Goal: Task Accomplishment & Management: Manage account settings

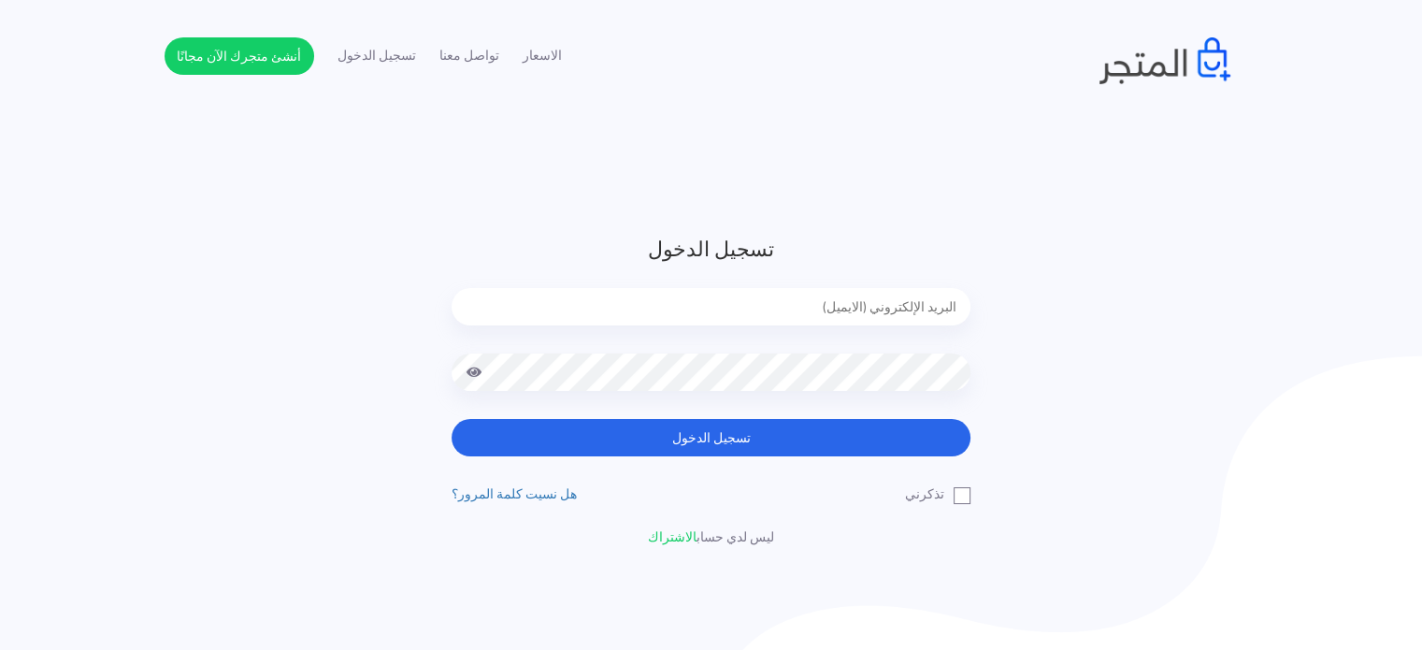
click at [848, 305] on input "email" at bounding box center [711, 306] width 519 height 37
type input "diaraest2024@gmail.com"
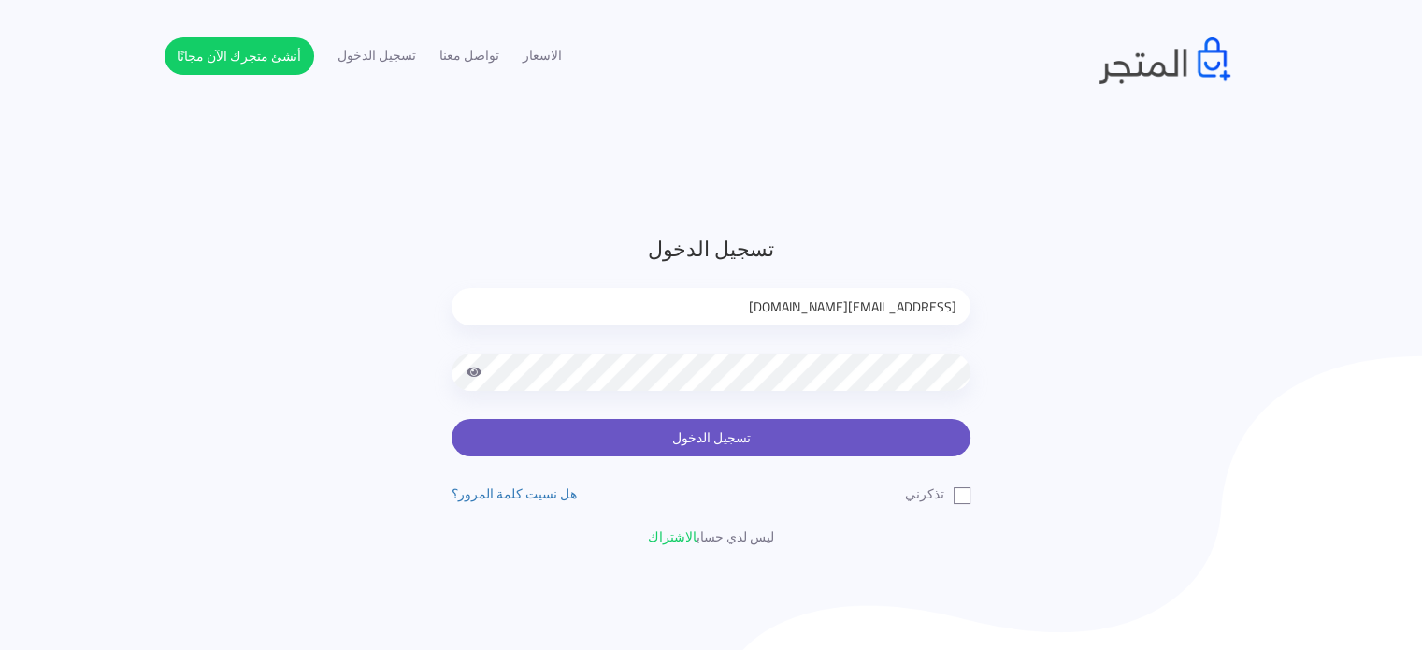
click at [617, 432] on button "تسجيل الدخول" at bounding box center [711, 437] width 519 height 37
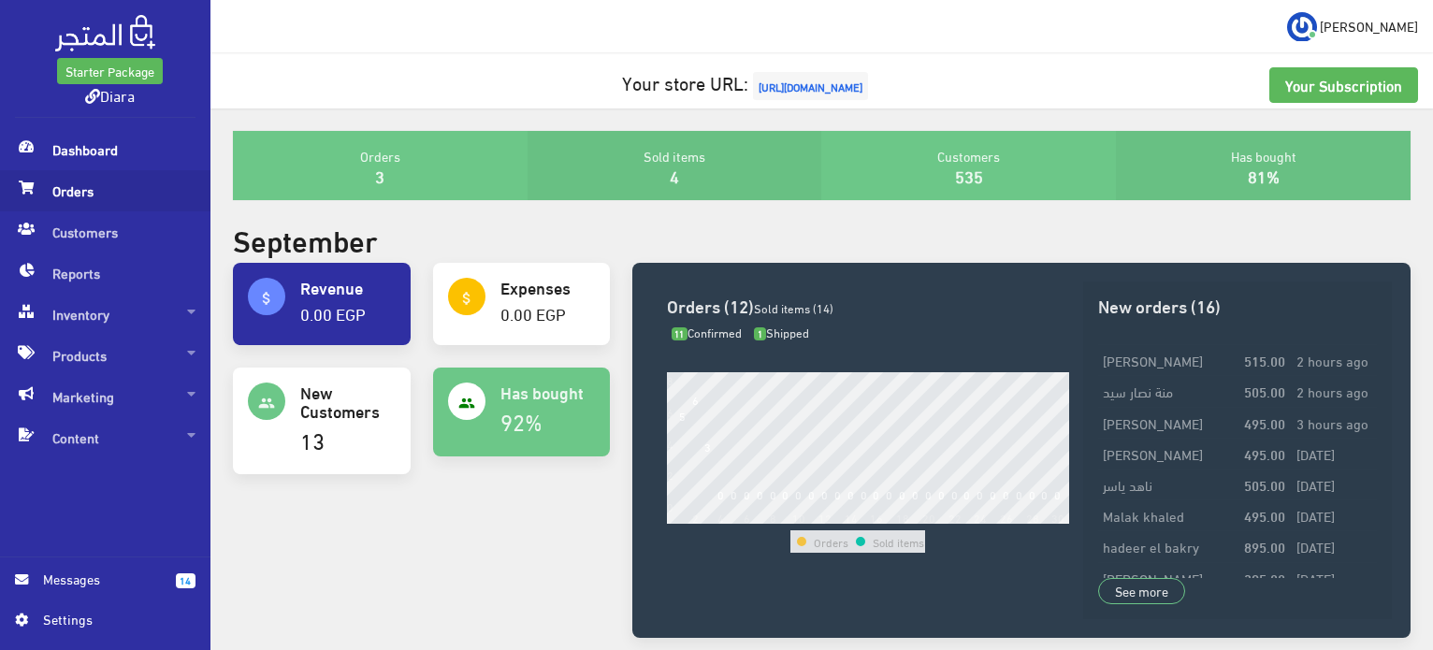
click at [85, 194] on span "Orders" at bounding box center [105, 190] width 180 height 41
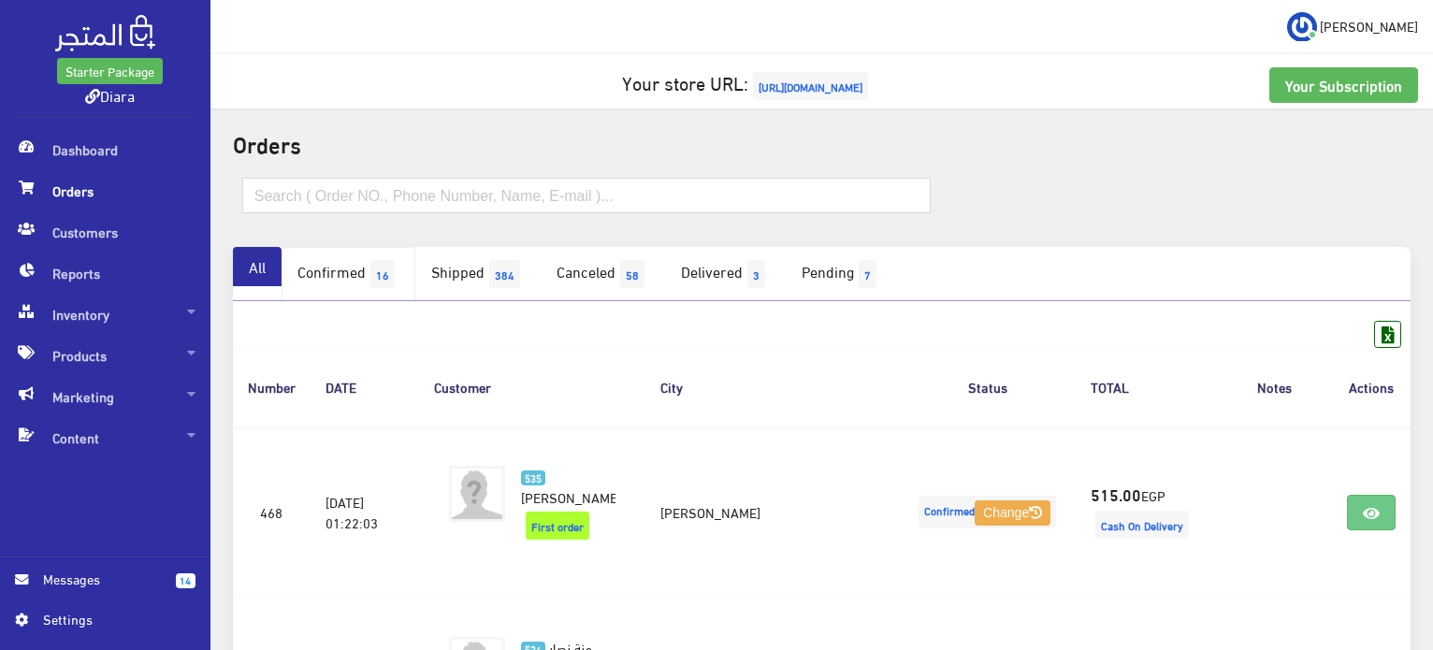
click at [359, 272] on link "Confirmed 16" at bounding box center [348, 274] width 134 height 54
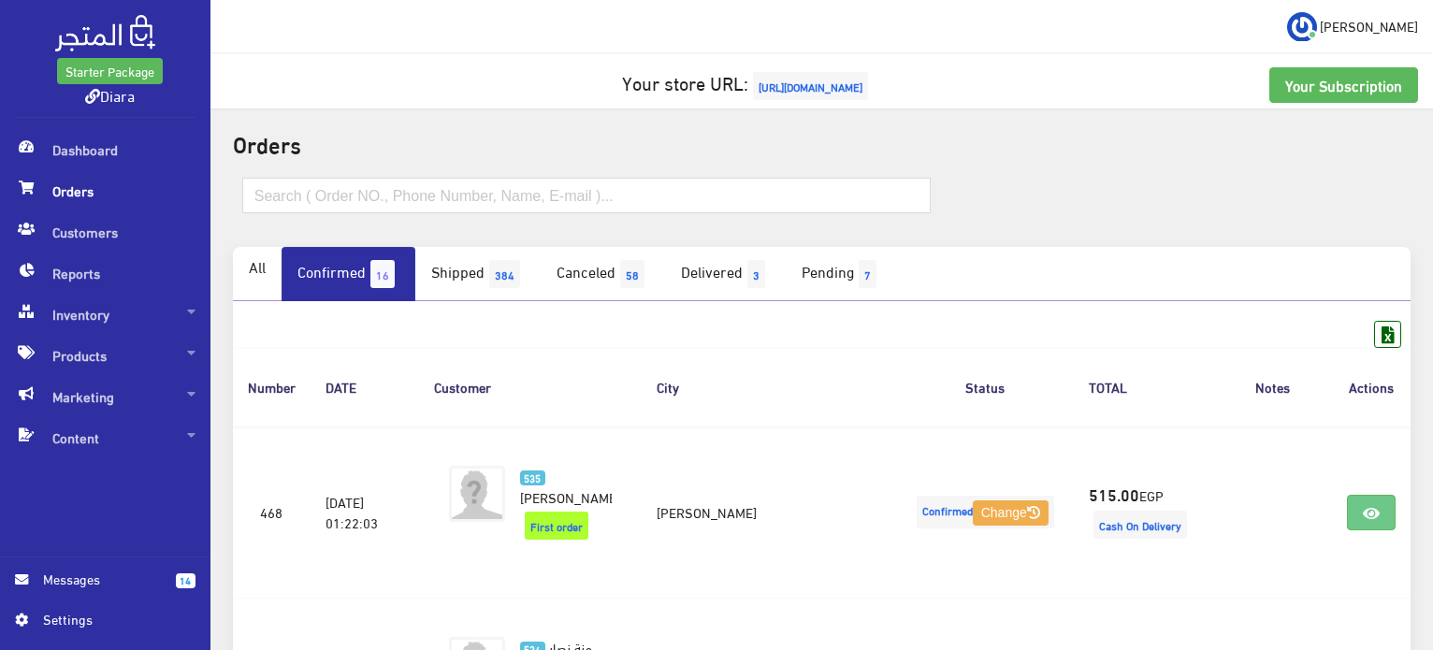
drag, startPoint x: 1375, startPoint y: 507, endPoint x: 1191, endPoint y: 179, distance: 375.9
click at [1108, 180] on div at bounding box center [1215, 203] width 394 height 50
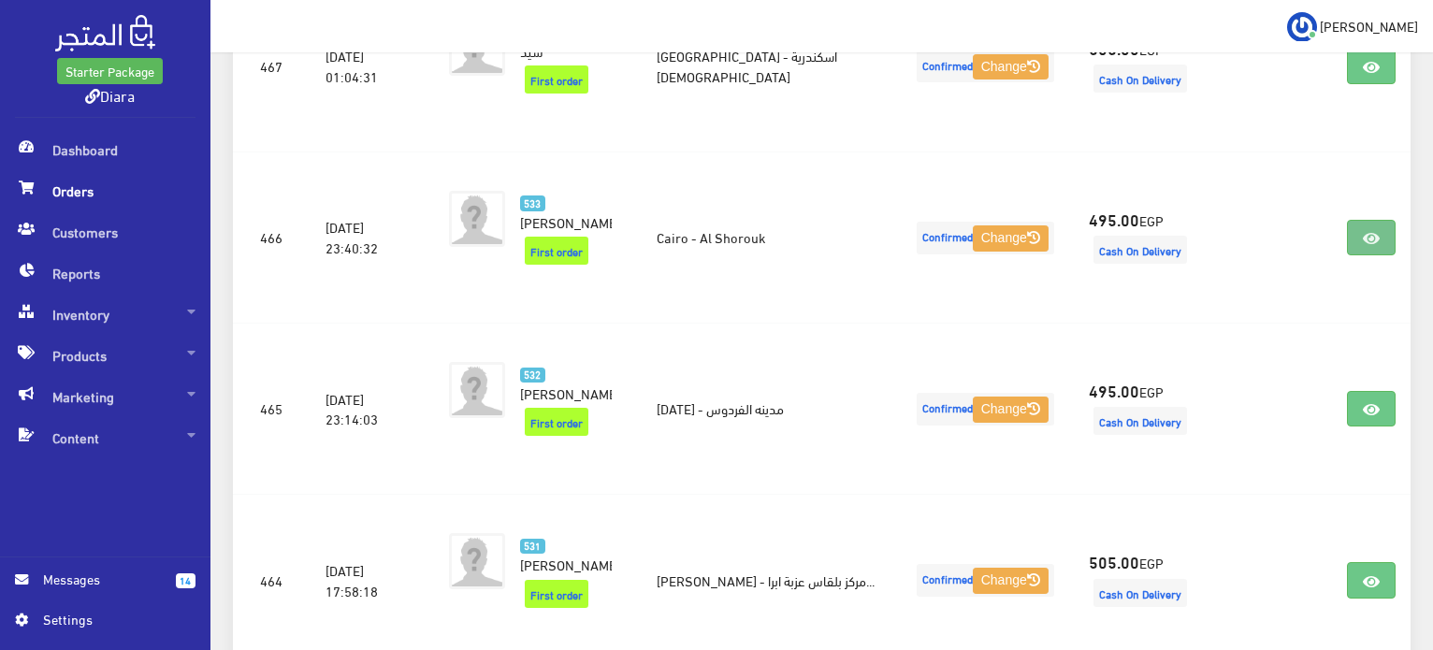
scroll to position [649, 0]
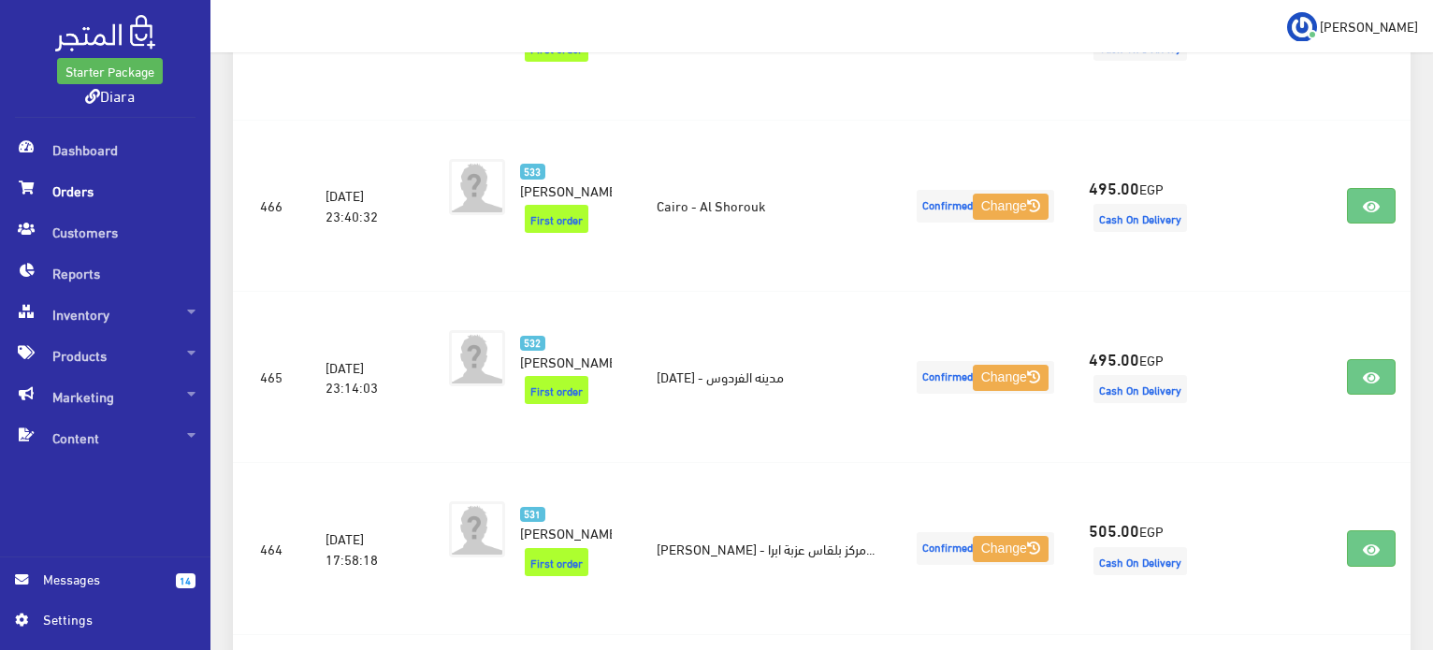
click at [119, 170] on span "Orders" at bounding box center [105, 190] width 180 height 41
click at [116, 190] on span "Orders" at bounding box center [105, 190] width 180 height 41
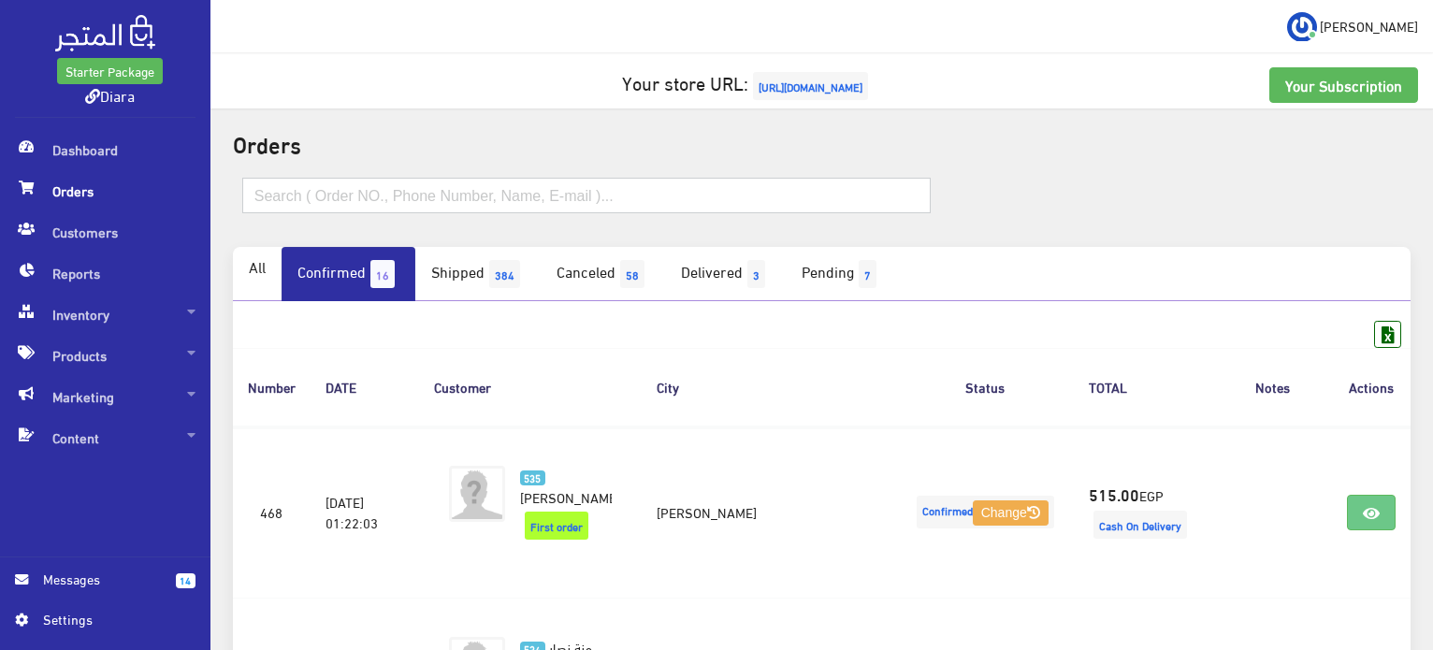
click at [359, 193] on input "text" at bounding box center [586, 196] width 688 height 36
paste input "سلمى بدوى"
type input "سلمى بدوى"
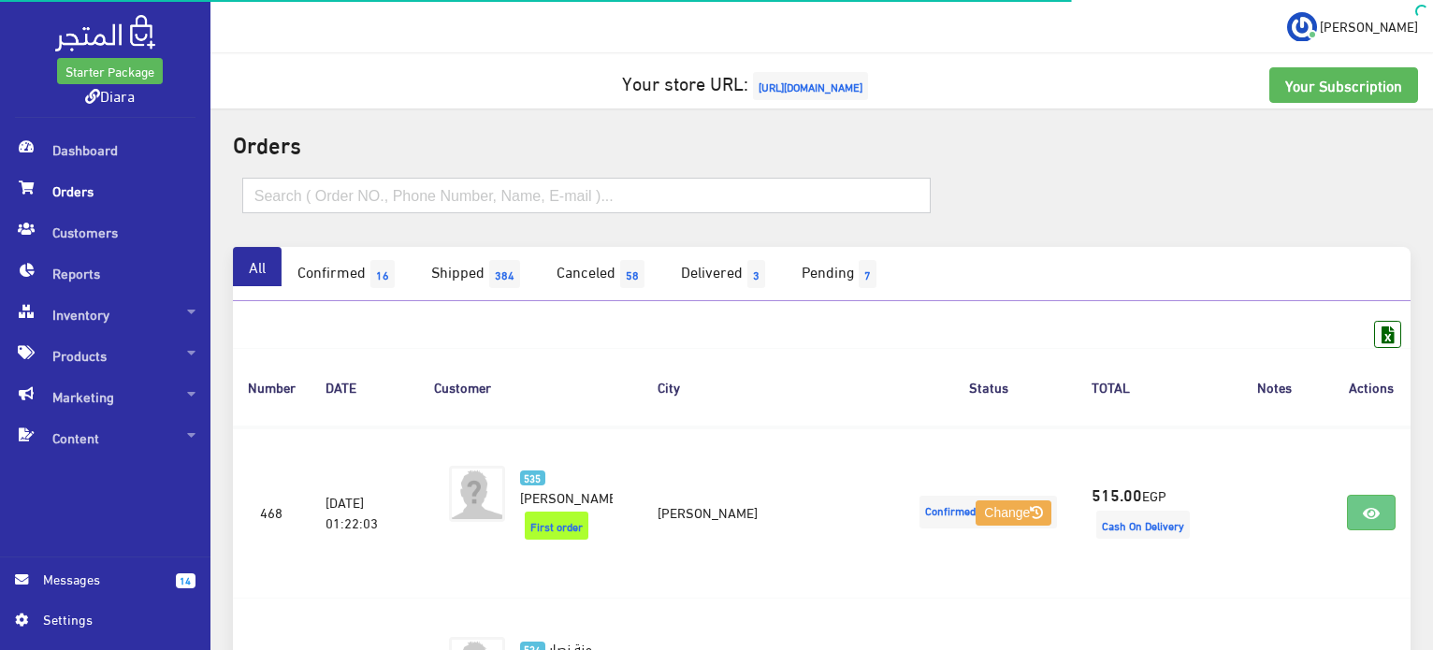
click at [514, 179] on input "text" at bounding box center [586, 196] width 688 height 36
paste input "سلمى بدوى"
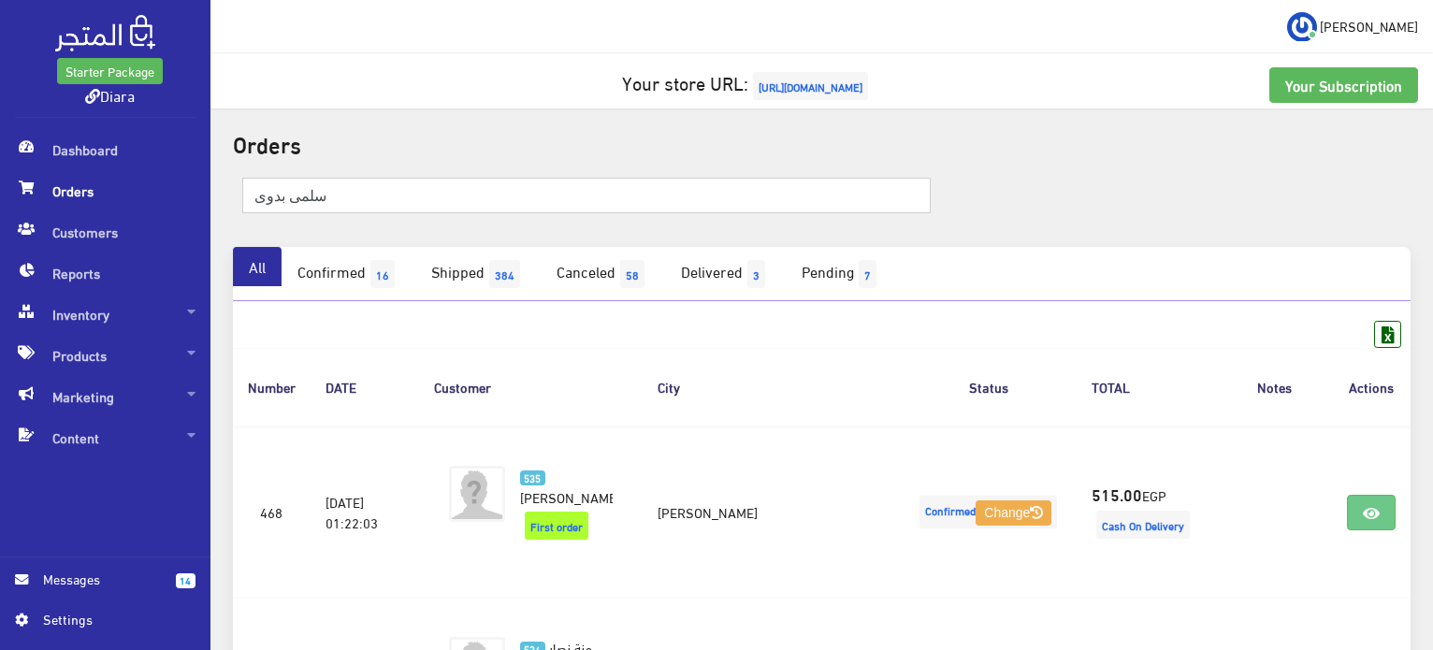
type input "سلمى بدوى"
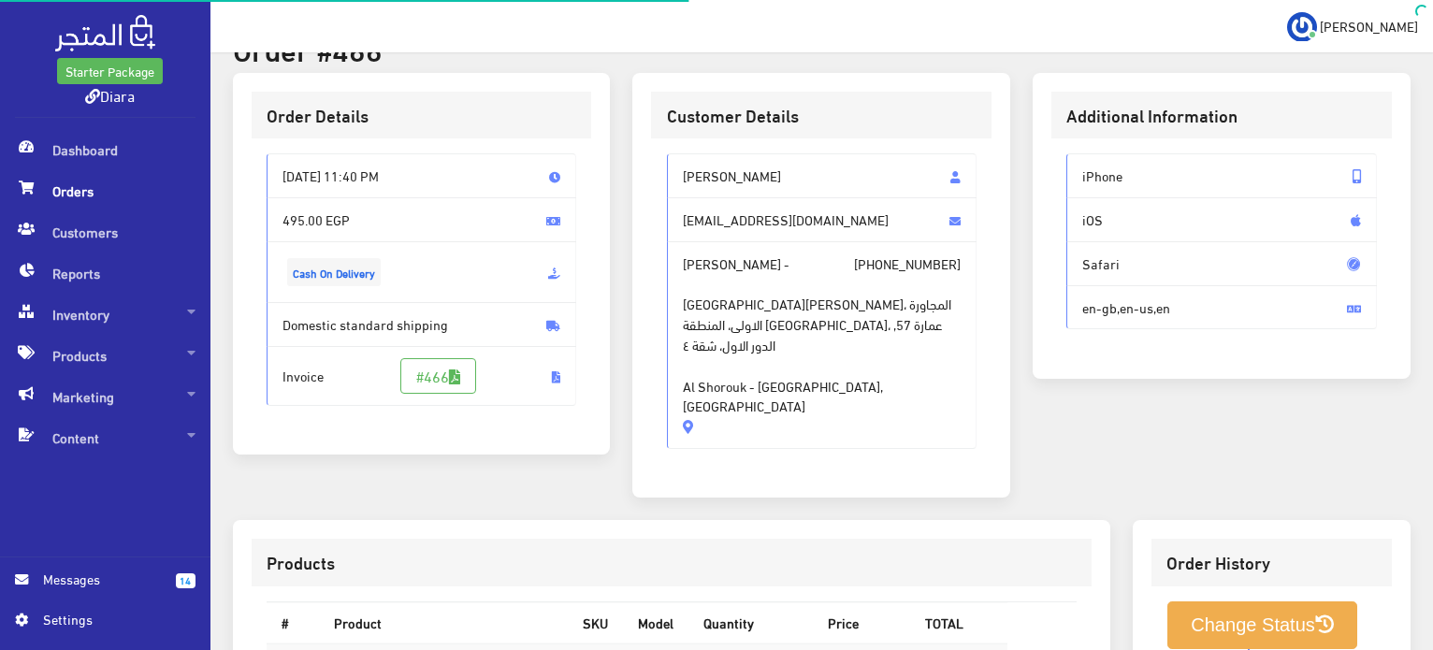
scroll to position [533, 0]
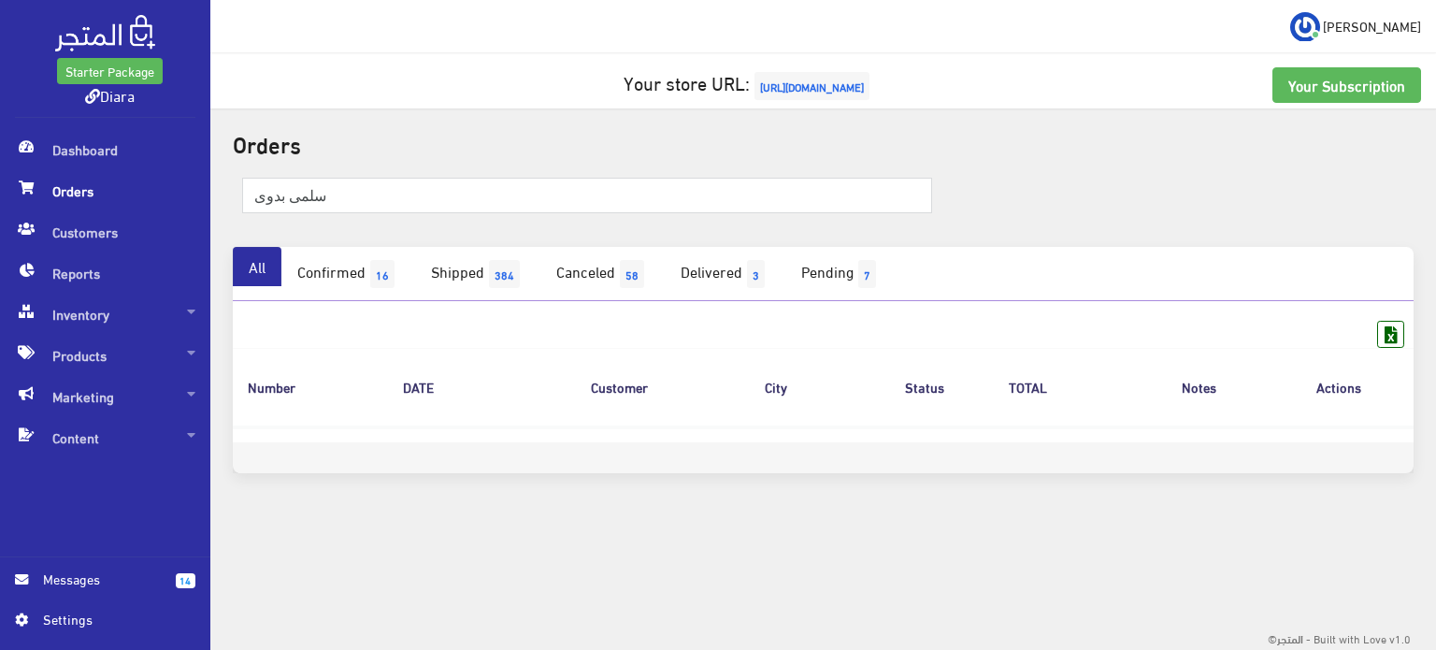
click at [129, 197] on span "Orders" at bounding box center [105, 190] width 180 height 41
click at [104, 177] on span "Orders" at bounding box center [105, 190] width 180 height 41
click at [359, 273] on link "Confirmed 16" at bounding box center [348, 274] width 134 height 54
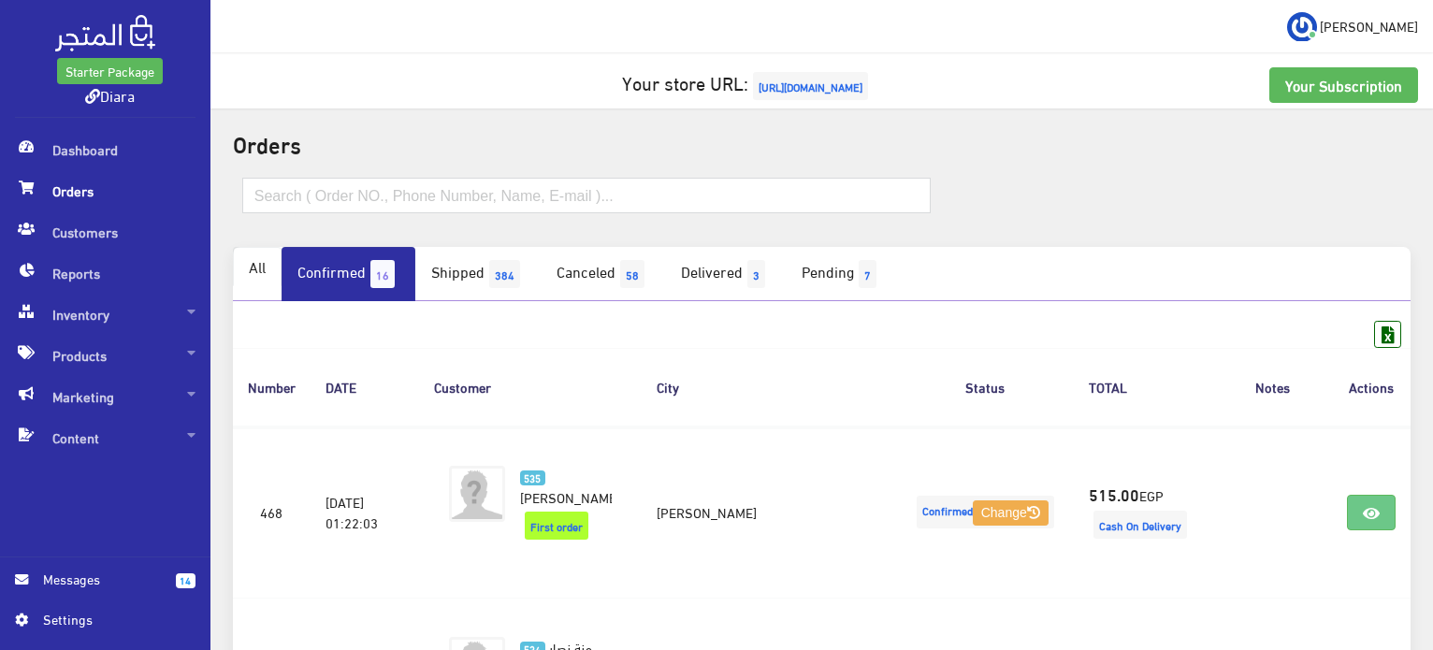
drag, startPoint x: 292, startPoint y: 241, endPoint x: 250, endPoint y: 276, distance: 54.5
click at [294, 242] on div at bounding box center [822, 205] width 1200 height 83
click at [245, 281] on link "All" at bounding box center [257, 266] width 49 height 39
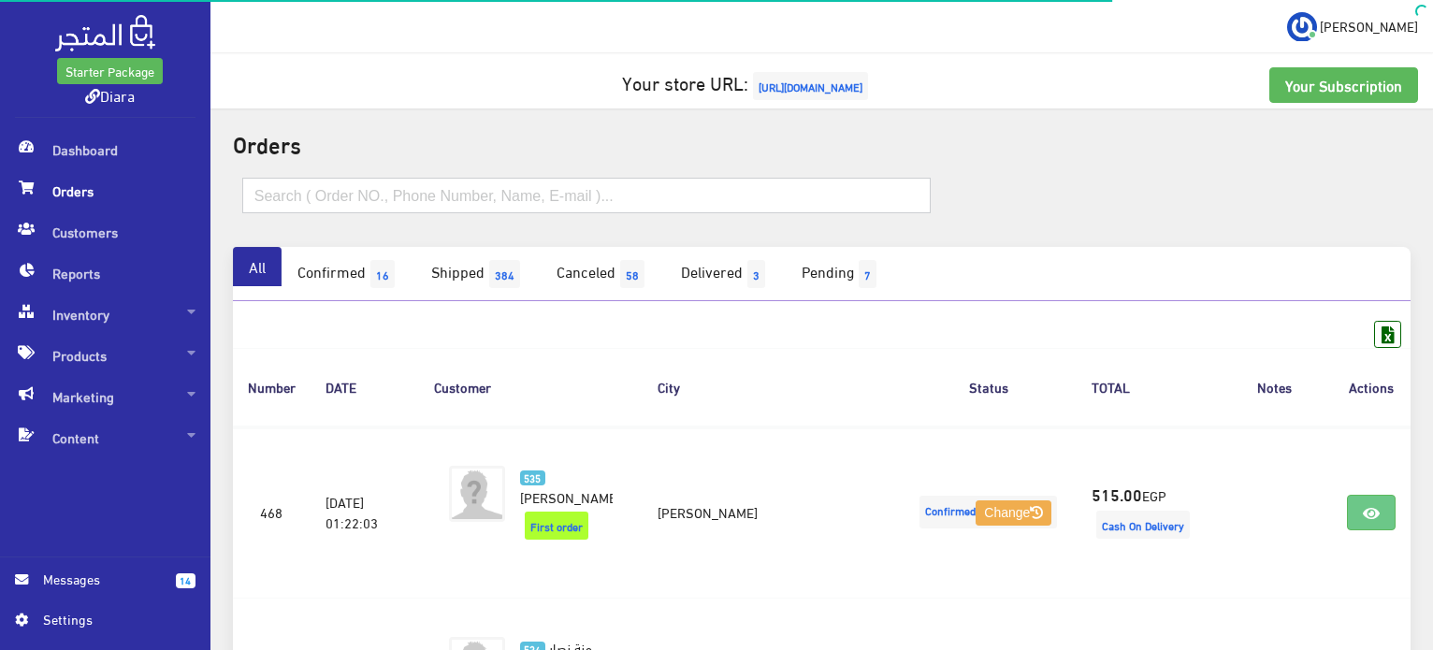
drag, startPoint x: 0, startPoint y: 0, endPoint x: 306, endPoint y: 189, distance: 359.4
click at [306, 189] on input "text" at bounding box center [586, 196] width 688 height 36
paste input "Lamies Tamer"
type input "Lamies Tamer"
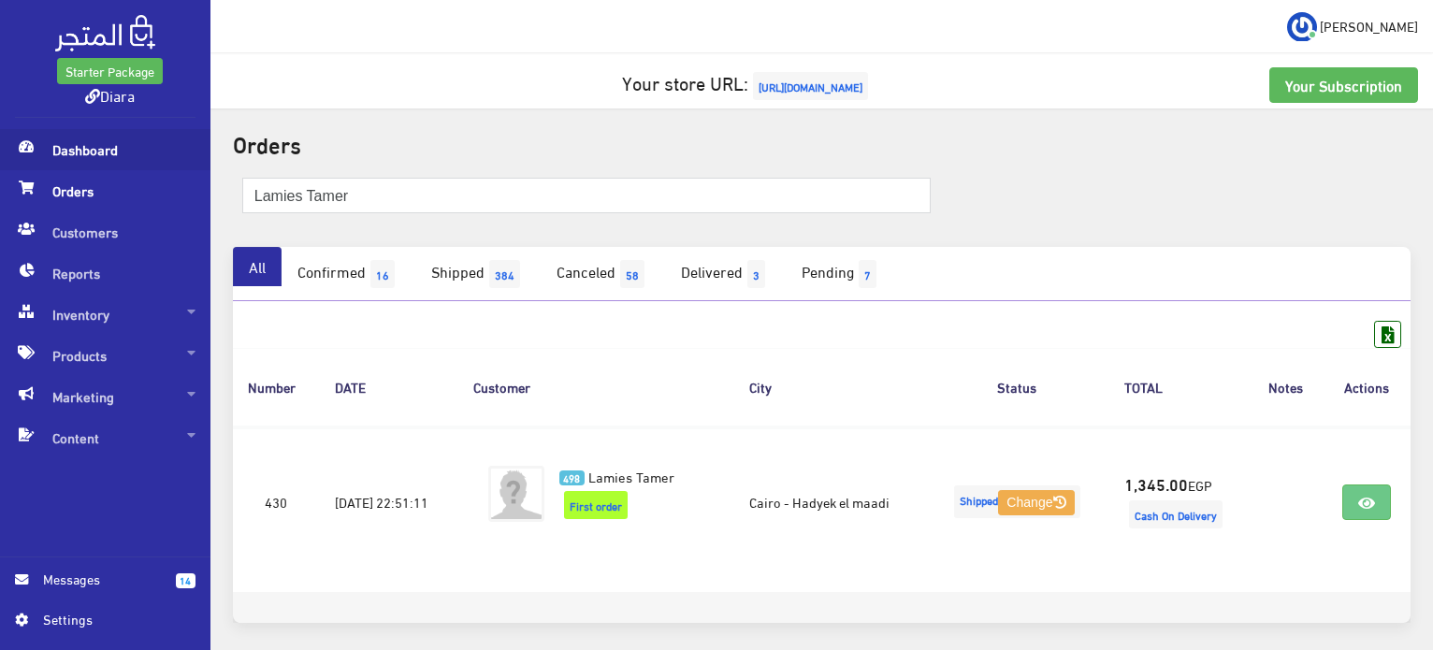
click at [75, 150] on span "Dashboard" at bounding box center [105, 149] width 180 height 41
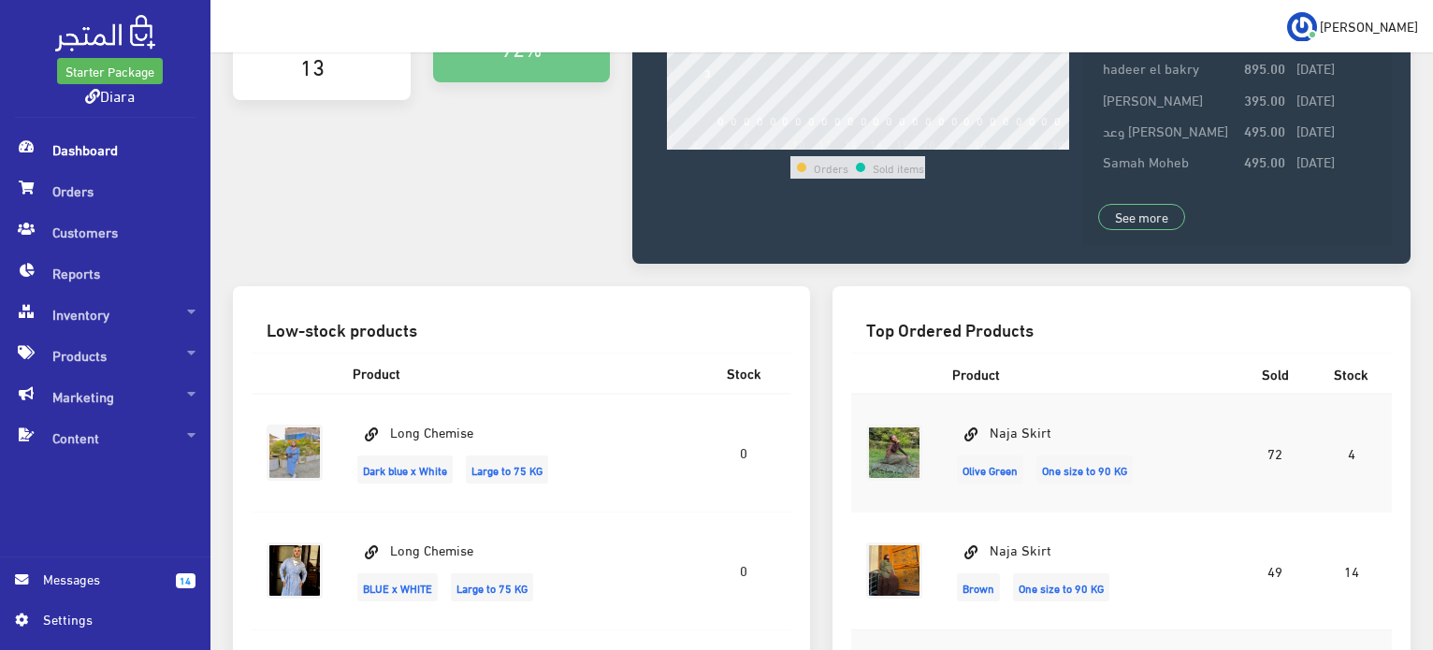
scroll to position [94, 0]
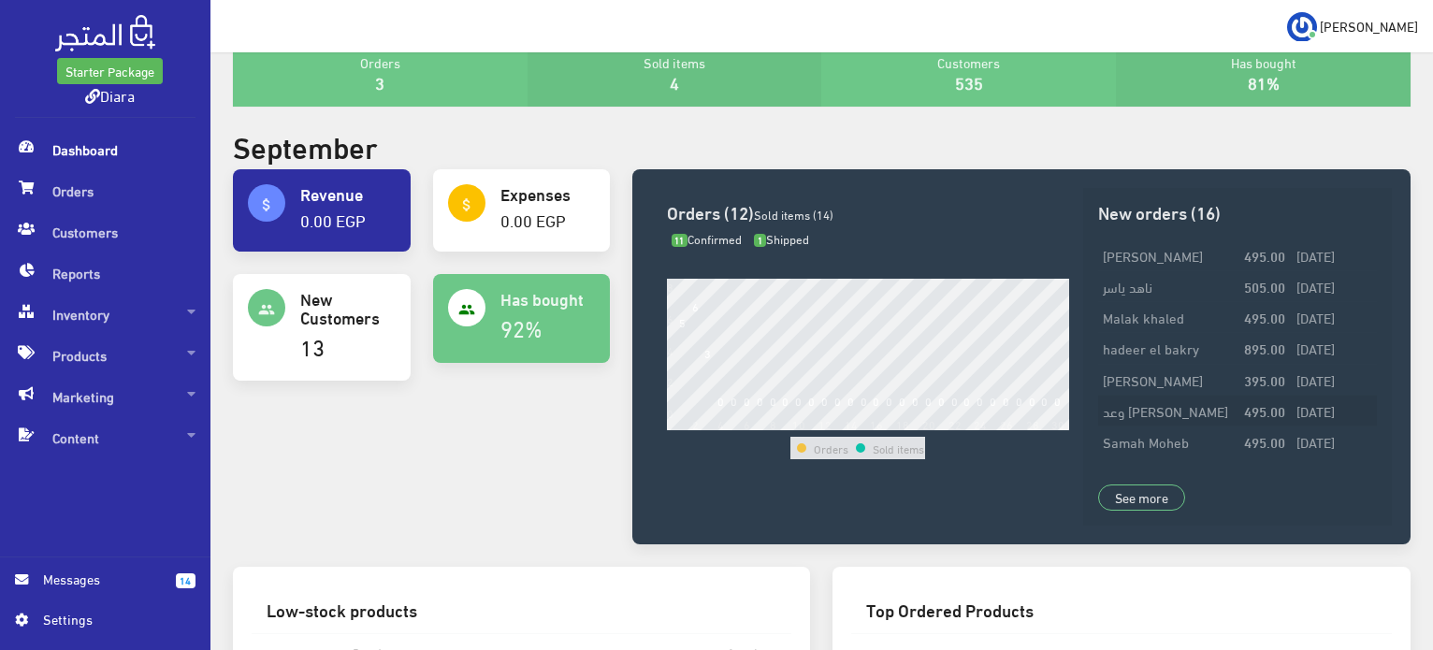
click at [1137, 414] on td "وعد عادل Adel" at bounding box center [1168, 410] width 140 height 31
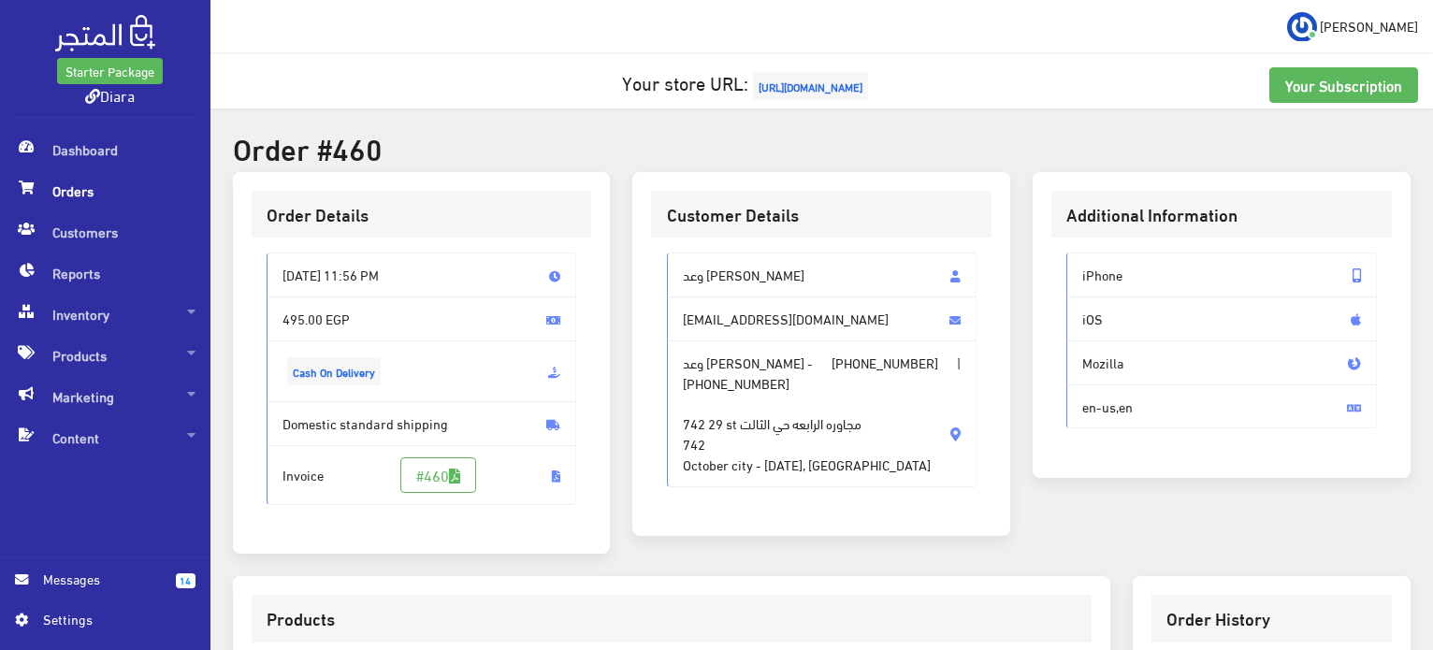
click at [714, 287] on span "وعد [PERSON_NAME]" at bounding box center [822, 274] width 310 height 45
click at [713, 287] on span "وعد عادل Adel" at bounding box center [822, 274] width 310 height 45
drag, startPoint x: 713, startPoint y: 287, endPoint x: 77, endPoint y: 321, distance: 636.7
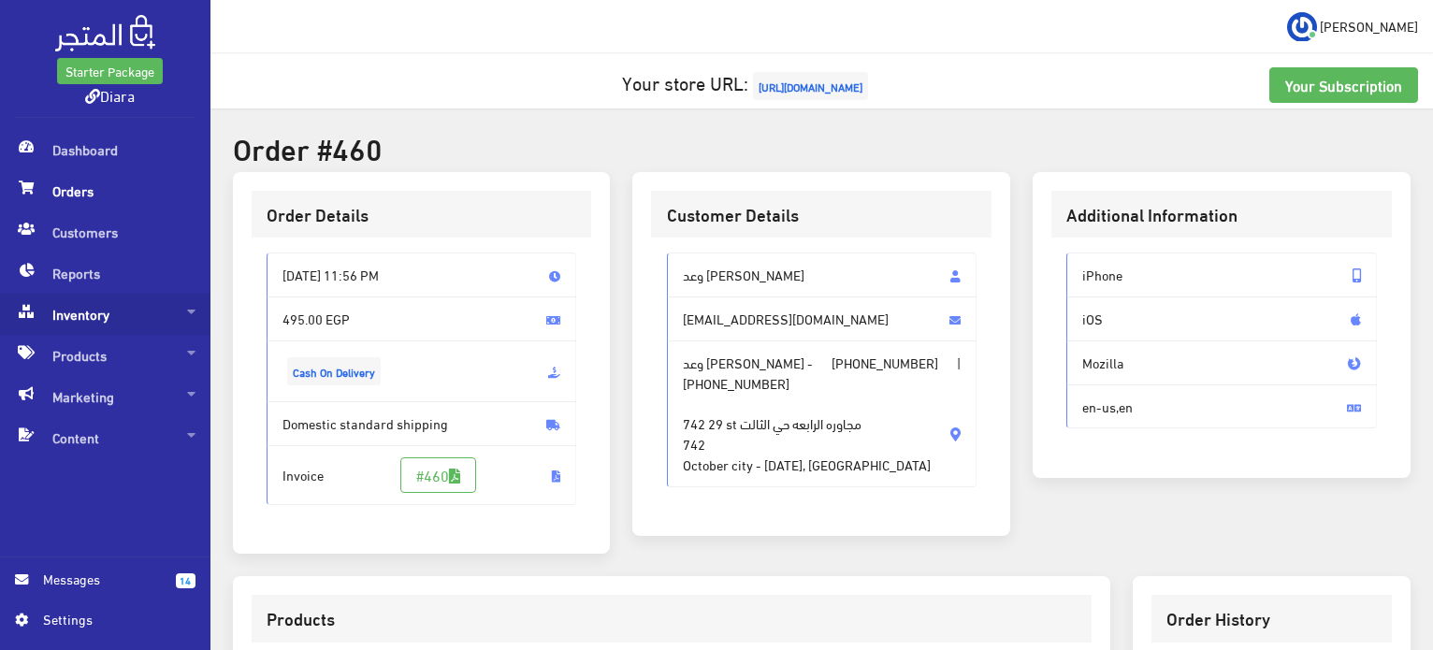
click at [77, 321] on span "Inventory" at bounding box center [105, 314] width 180 height 41
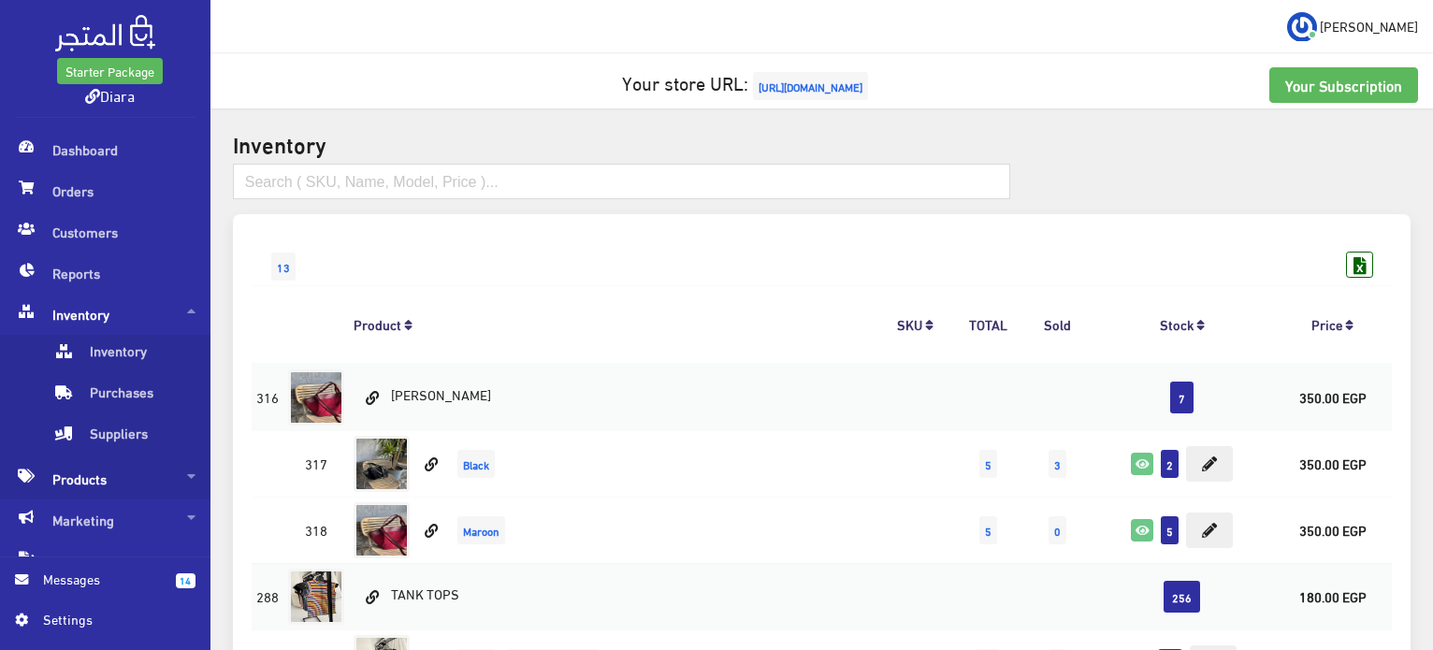
click at [94, 477] on span "Products" at bounding box center [105, 478] width 180 height 41
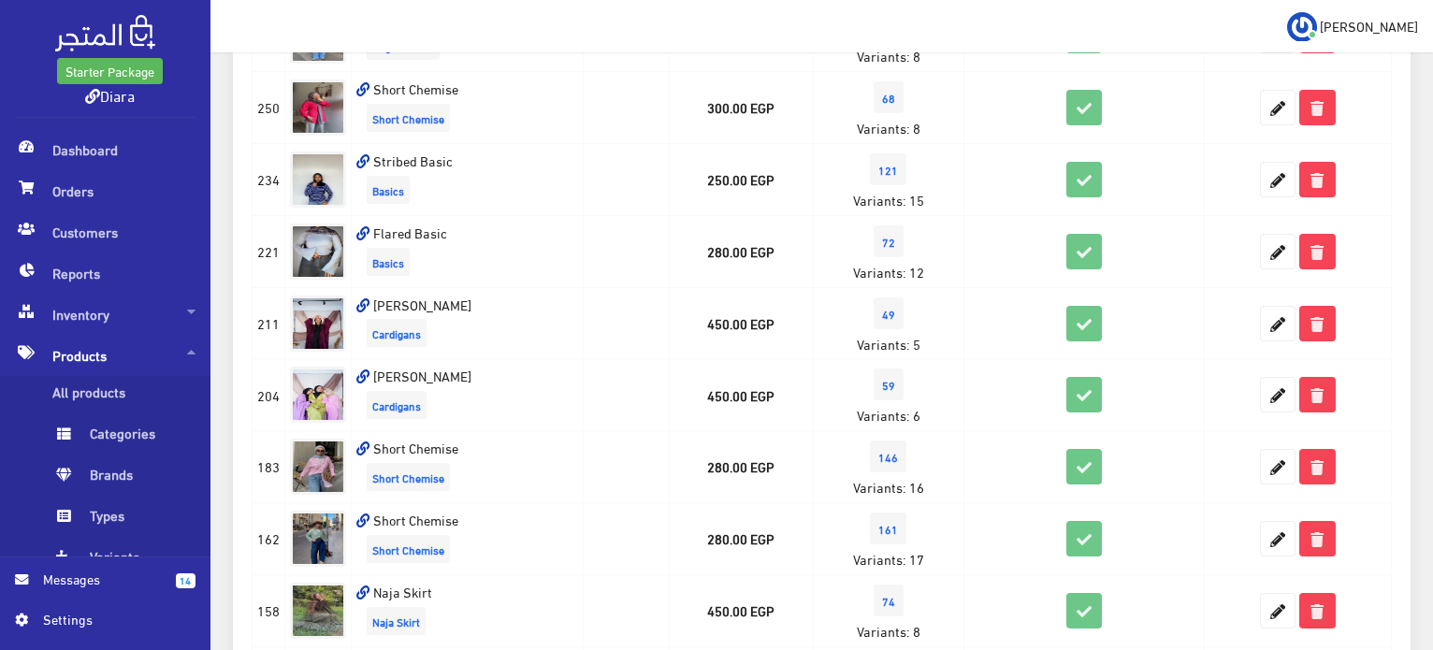
scroll to position [655, 0]
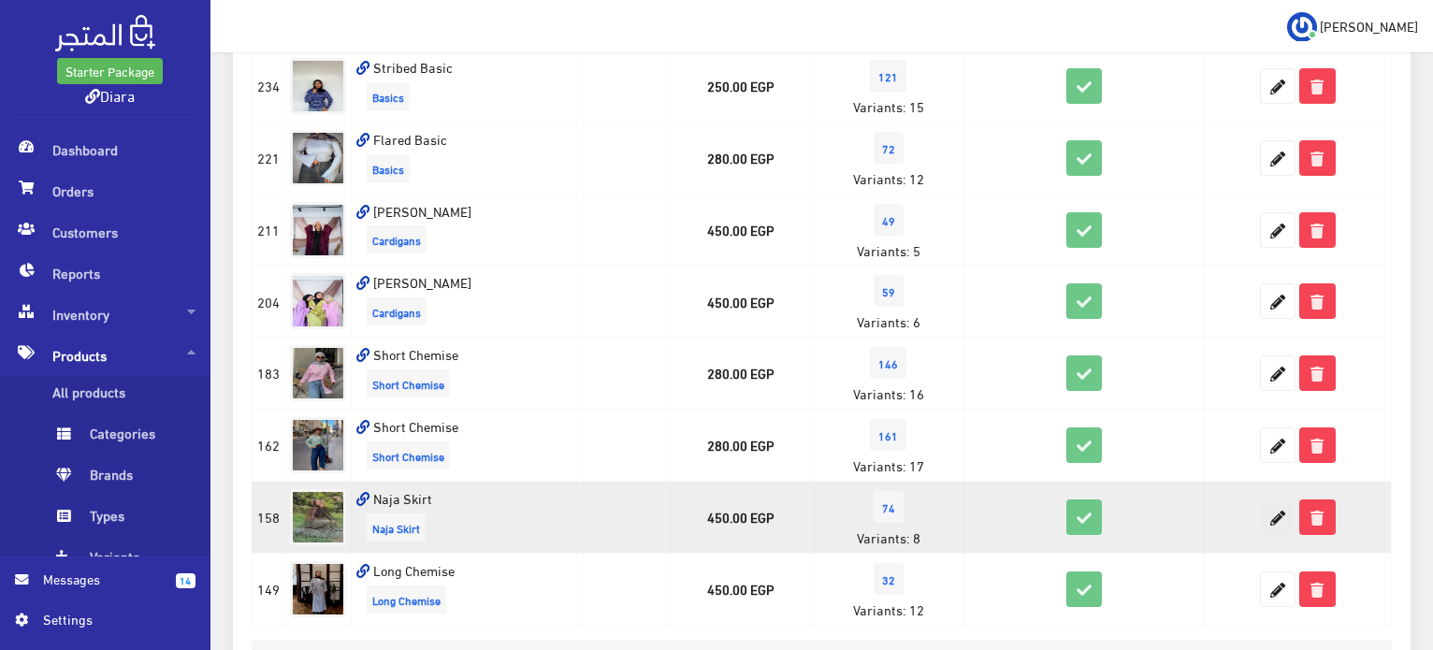
click at [1283, 512] on icon at bounding box center [1277, 517] width 34 height 34
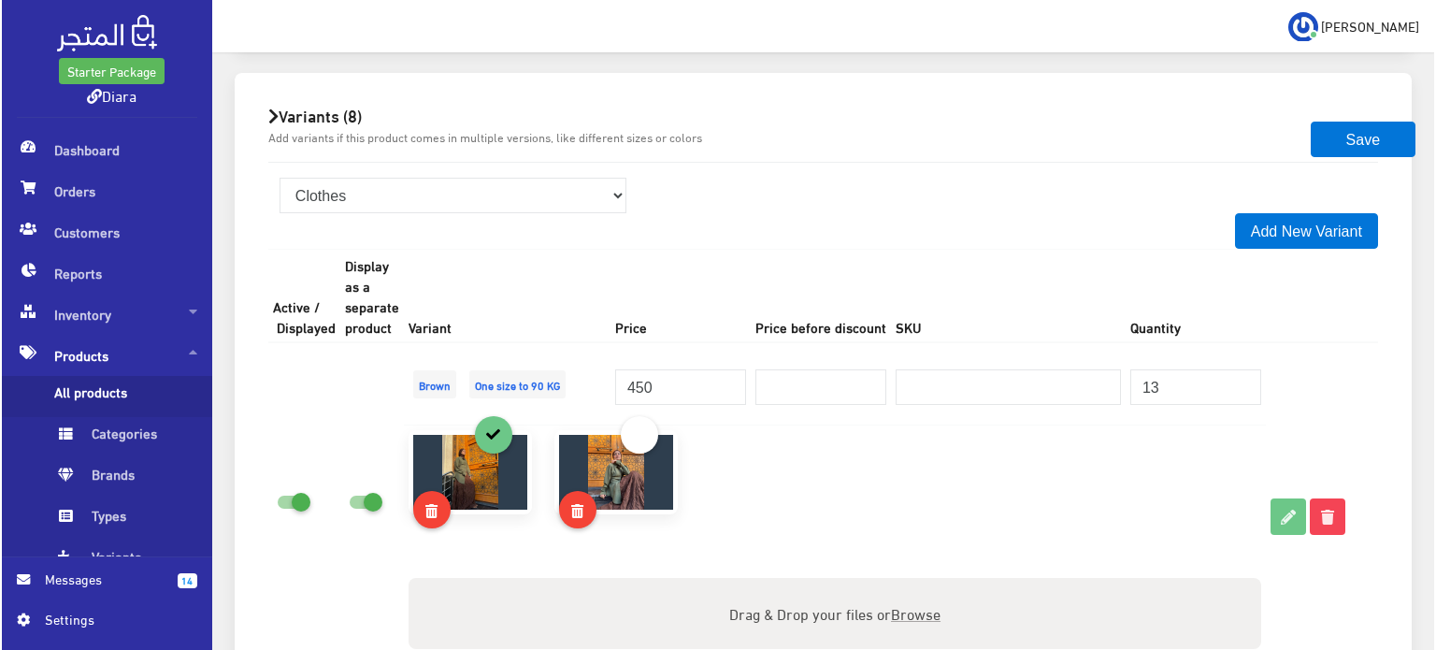
scroll to position [1590, 0]
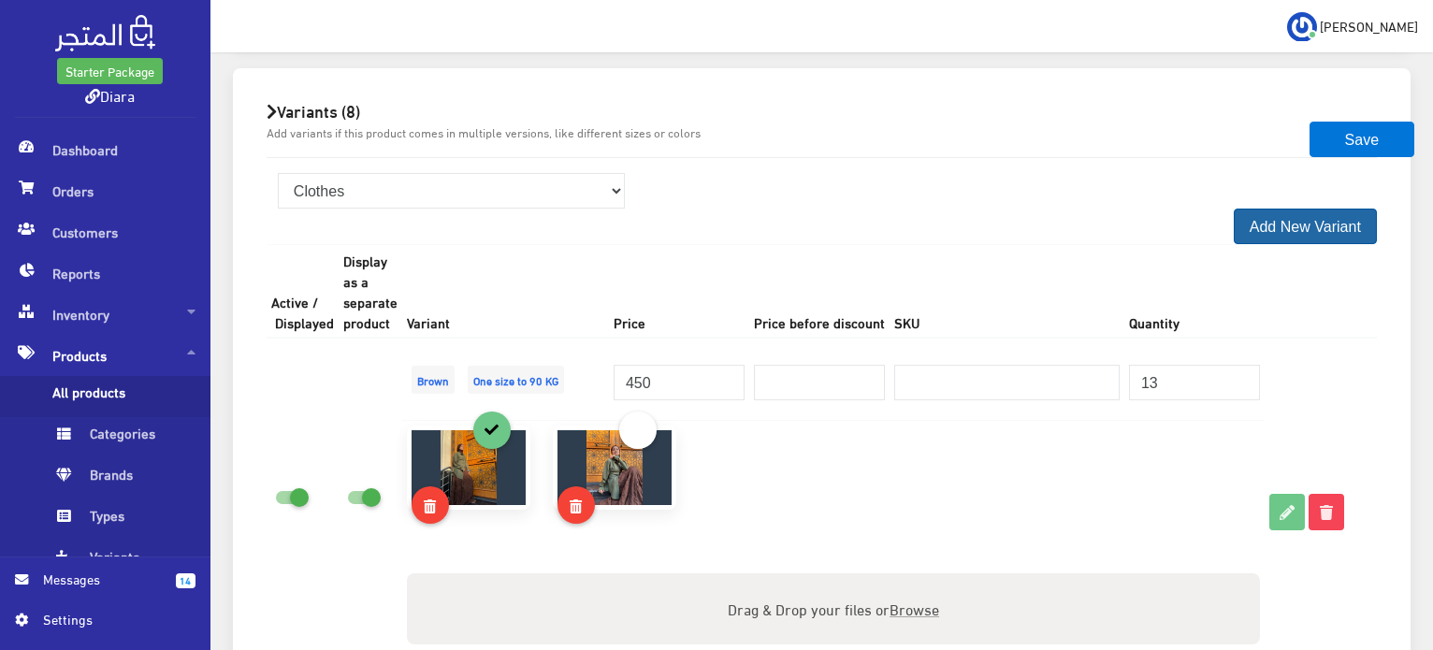
click at [1288, 230] on button "Add New Variant" at bounding box center [1304, 227] width 143 height 36
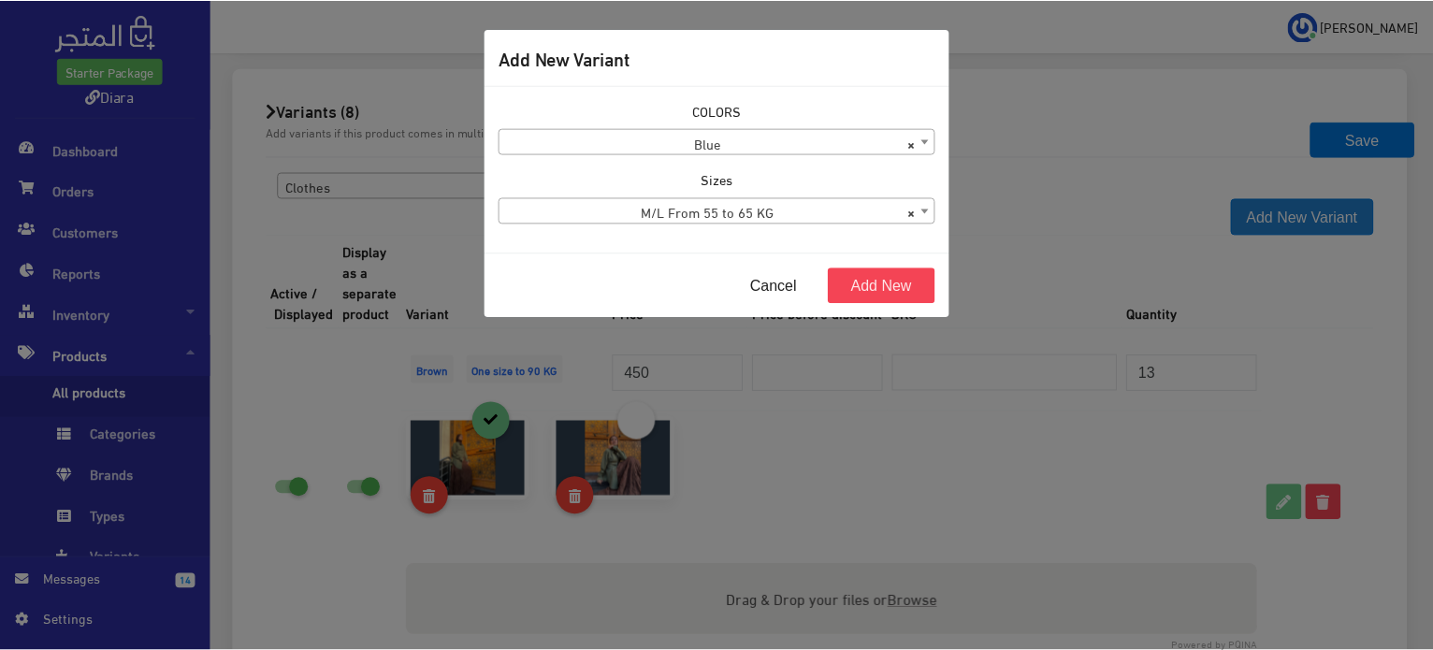
scroll to position [1589, 0]
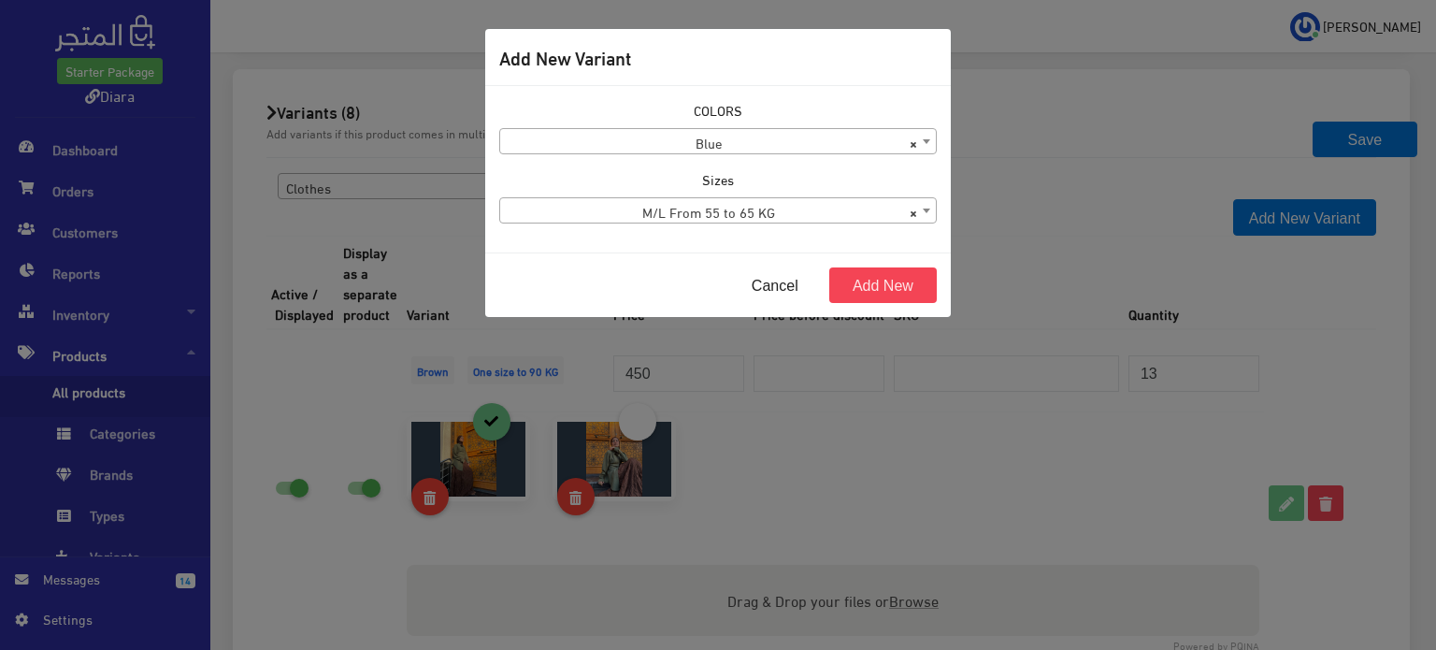
click at [854, 216] on span "× M/L From 55 to 65 KG" at bounding box center [718, 211] width 436 height 26
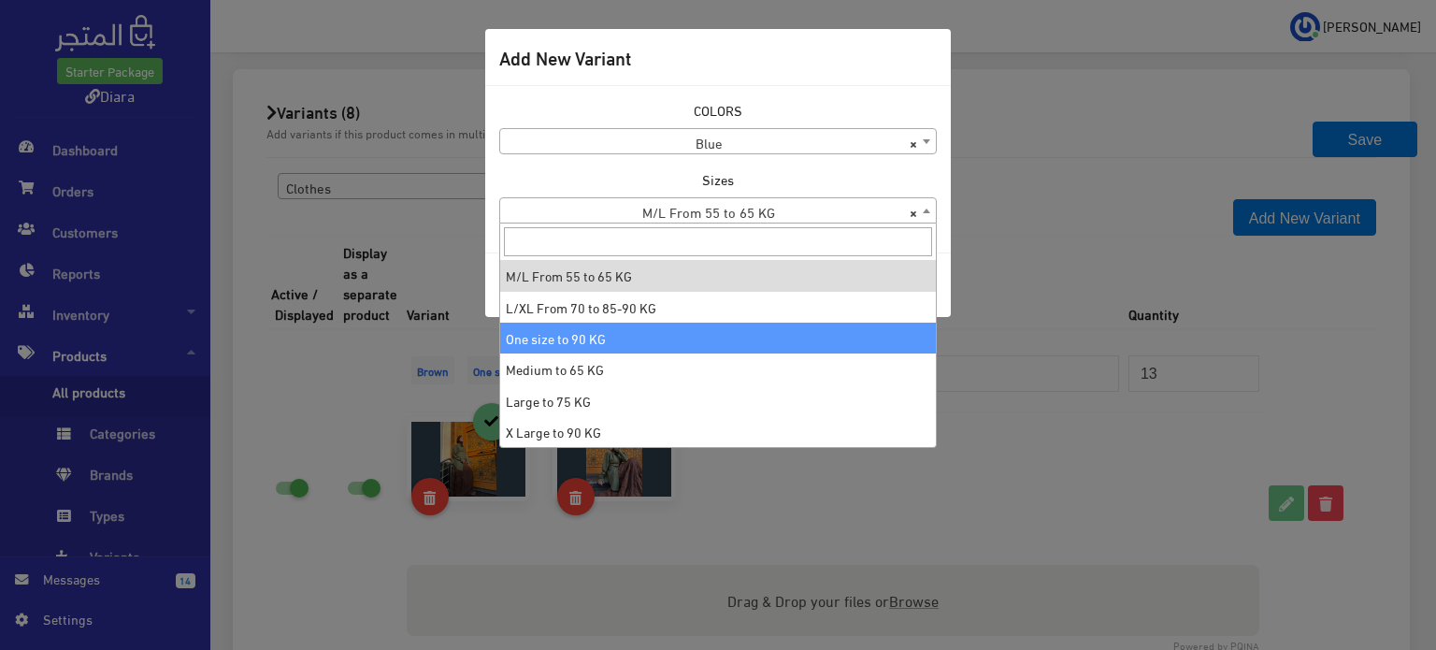
select select "17"
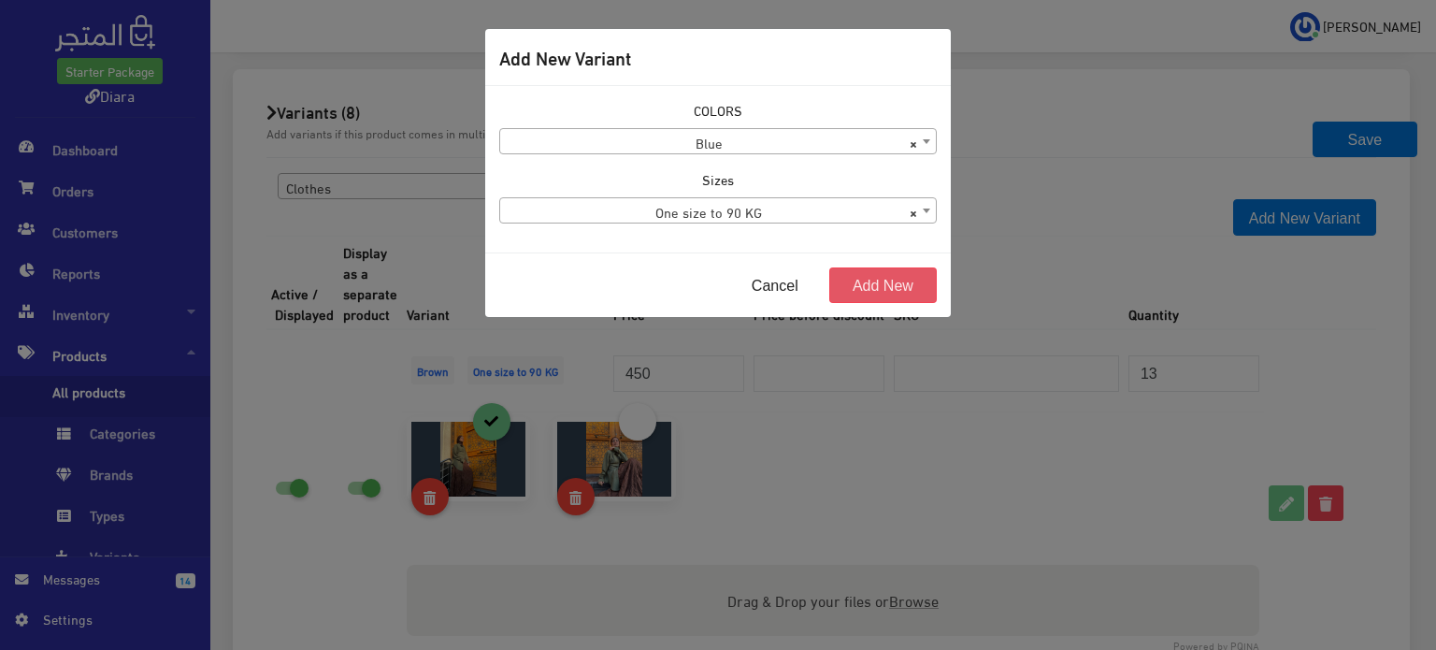
click at [860, 295] on button "Add New" at bounding box center [883, 285] width 108 height 36
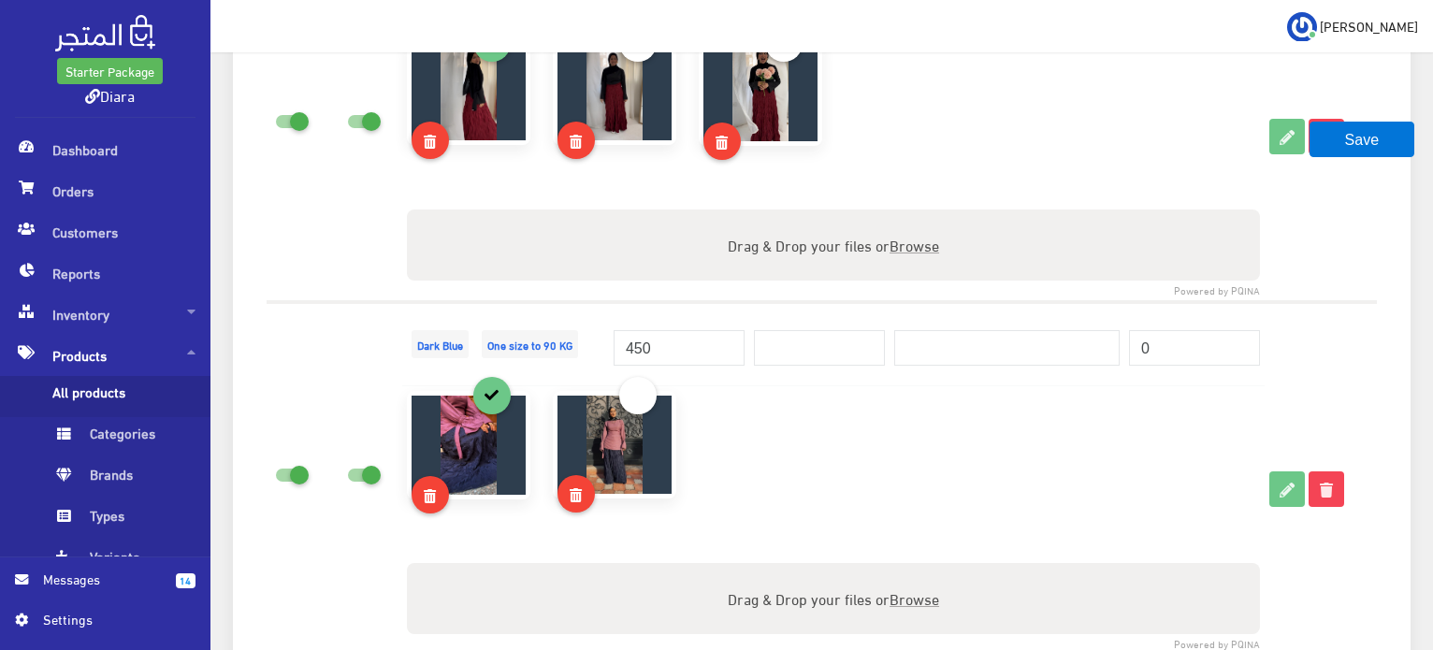
scroll to position [4271, 0]
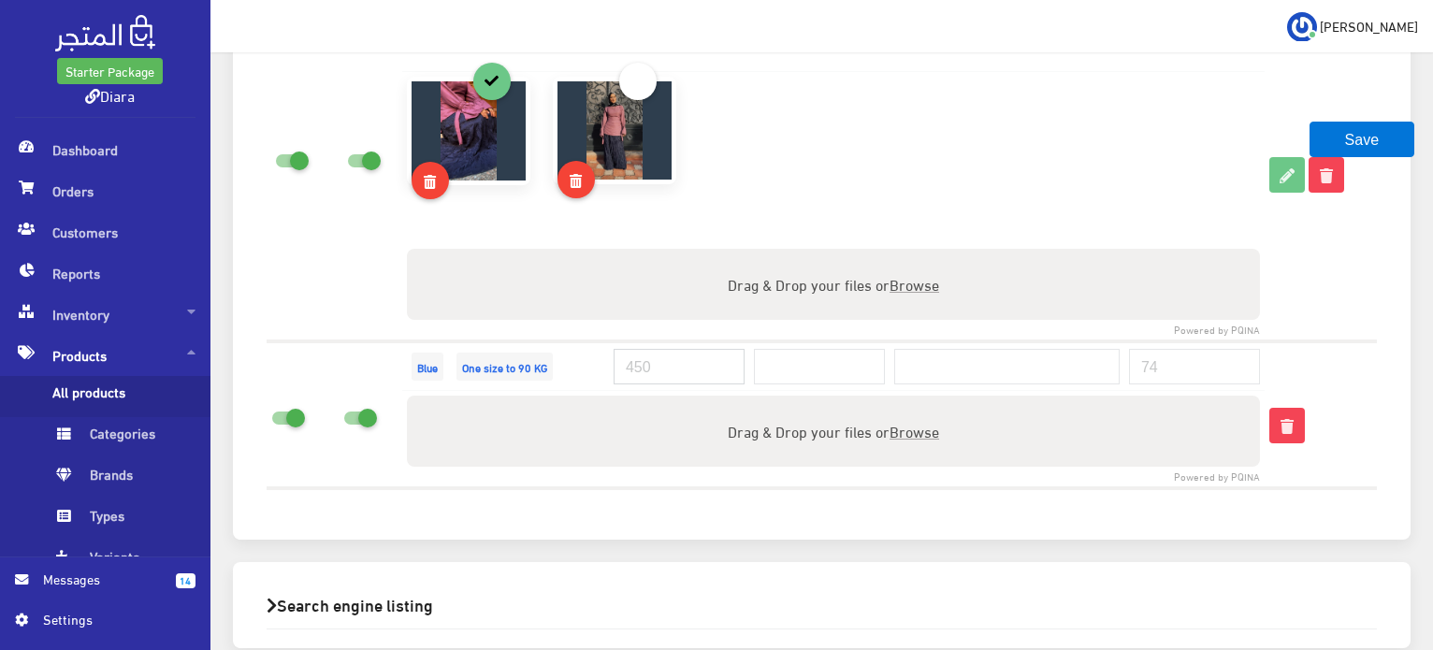
click at [678, 349] on input "number" at bounding box center [678, 367] width 131 height 36
type input "450"
click at [1209, 355] on input "number" at bounding box center [1194, 367] width 131 height 36
type input "3"
type input "22"
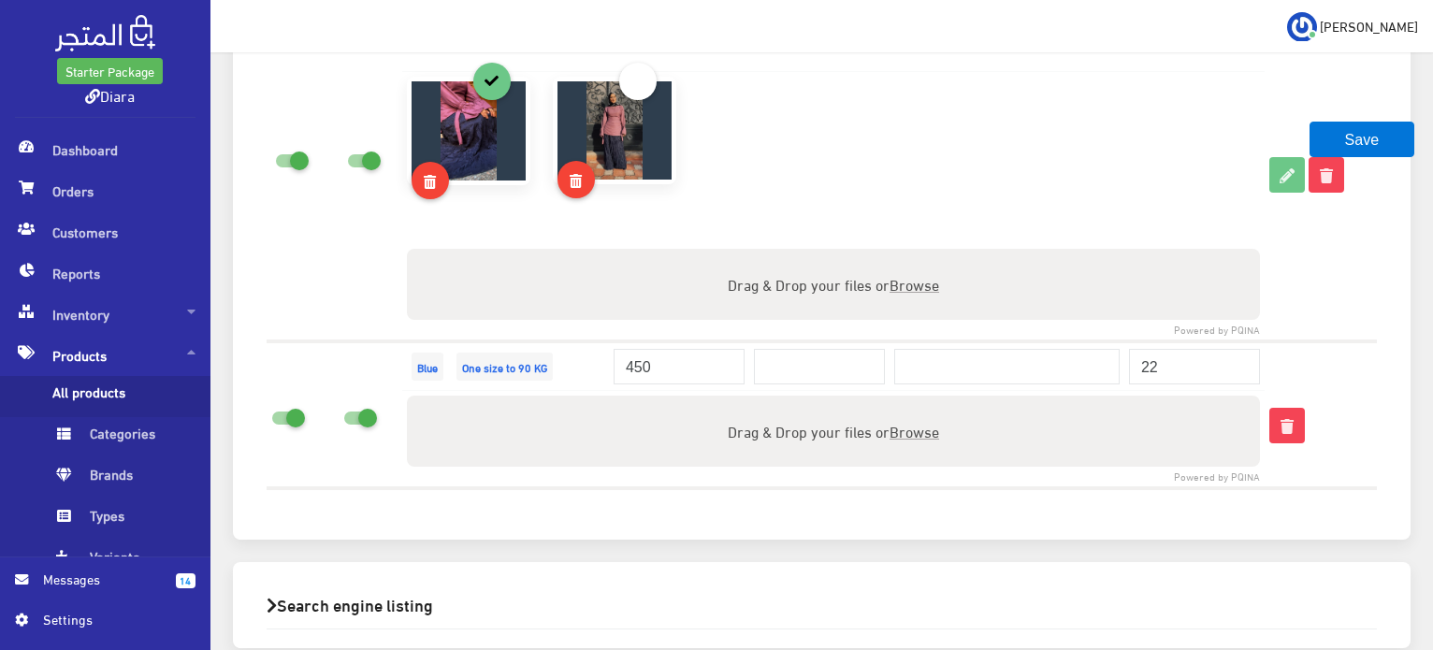
click at [914, 417] on span "Browse" at bounding box center [914, 430] width 50 height 27
click at [914, 401] on input "Drag & Drop your files or Browse" at bounding box center [833, 399] width 853 height 6
click at [898, 425] on span "Browse" at bounding box center [914, 430] width 50 height 27
click at [898, 401] on input "Drag & Drop your files or Browse" at bounding box center [833, 399] width 853 height 6
type input "C:\fakepath\WhatsApp Image 2025-09-04 at 04.07.44_001d45b7.jpg"
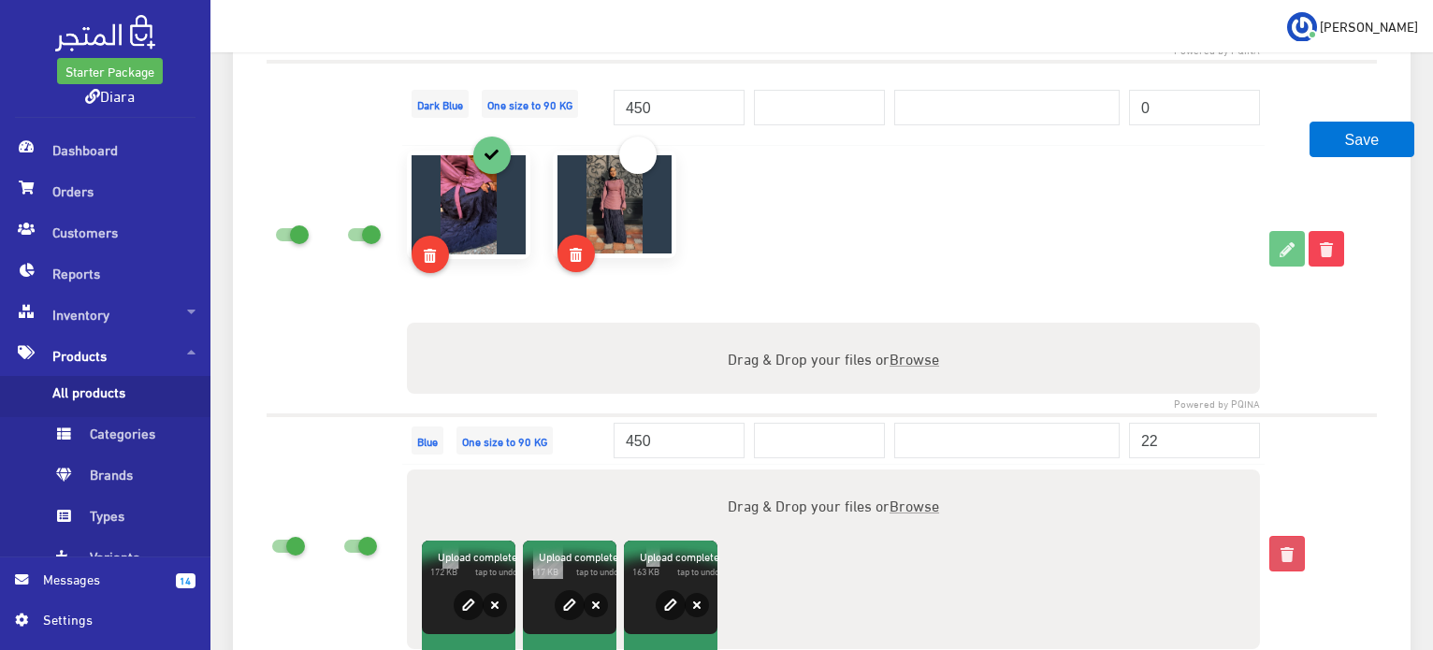
scroll to position [4193, 0]
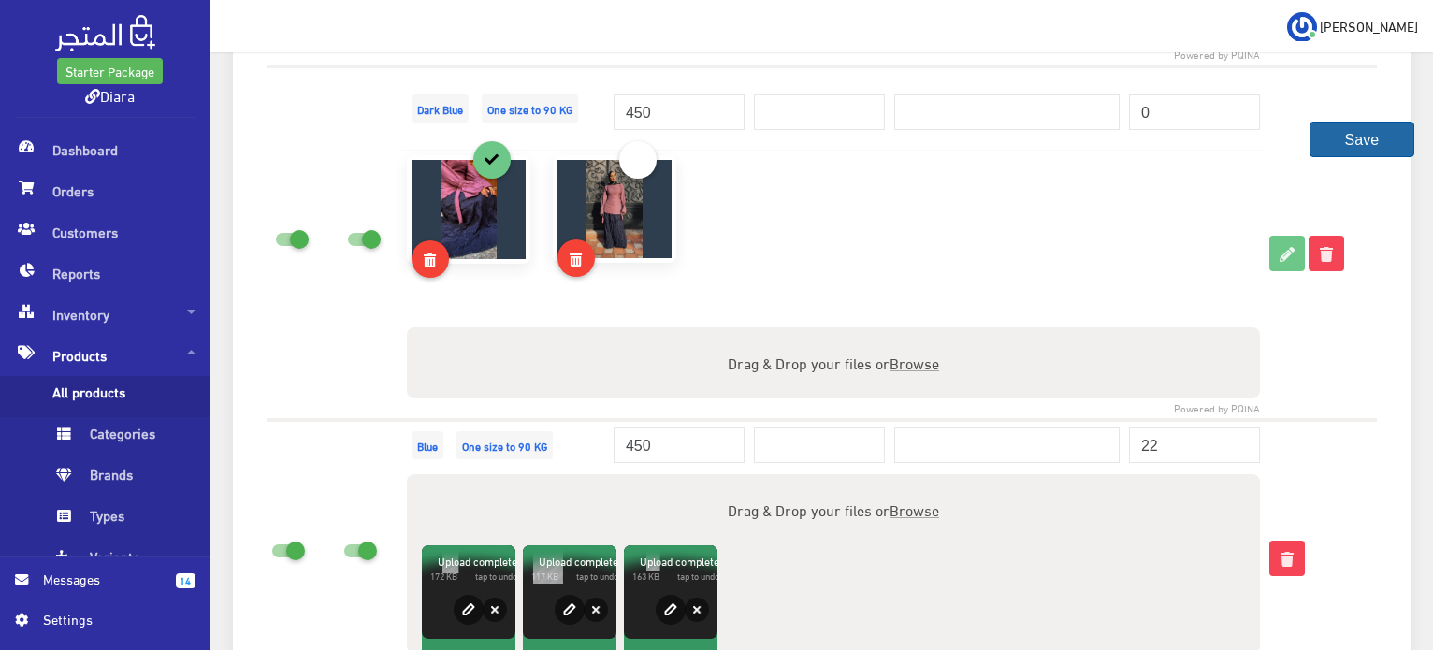
click at [1356, 149] on button "Save" at bounding box center [1361, 140] width 105 height 36
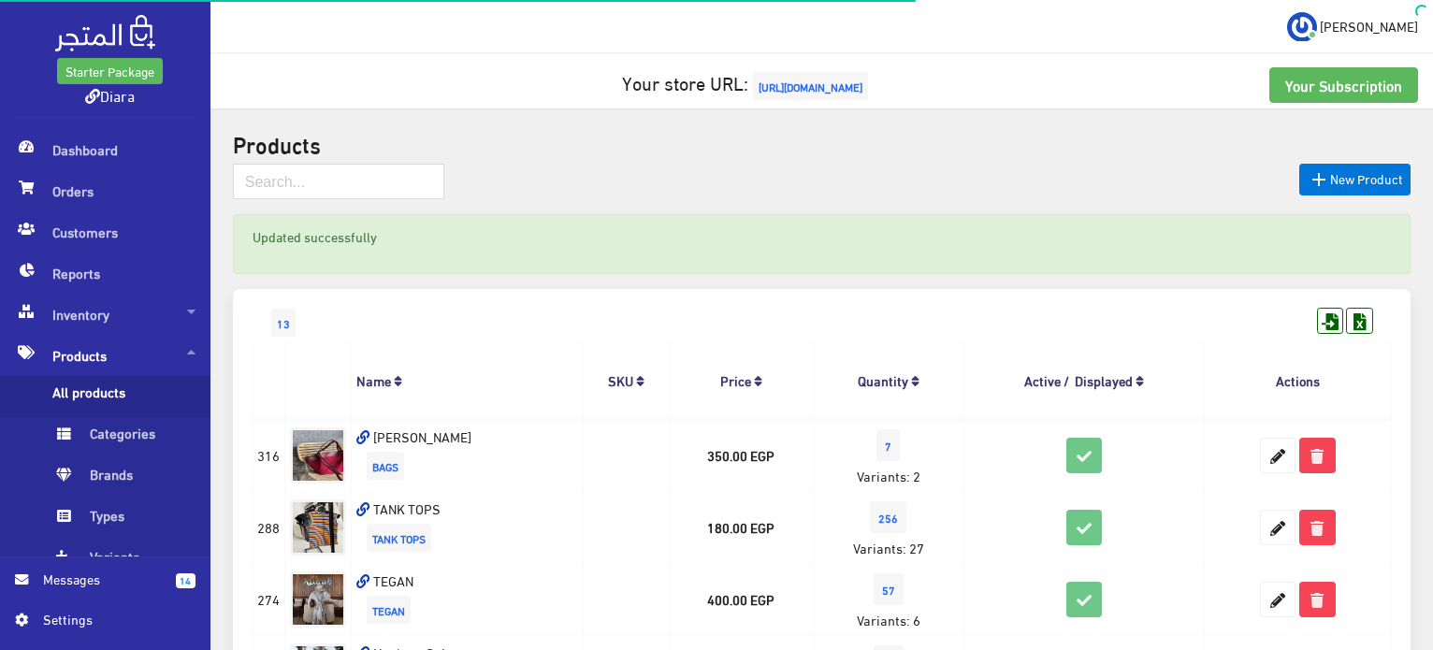
click at [787, 88] on span "[URL][DOMAIN_NAME]" at bounding box center [810, 86] width 115 height 28
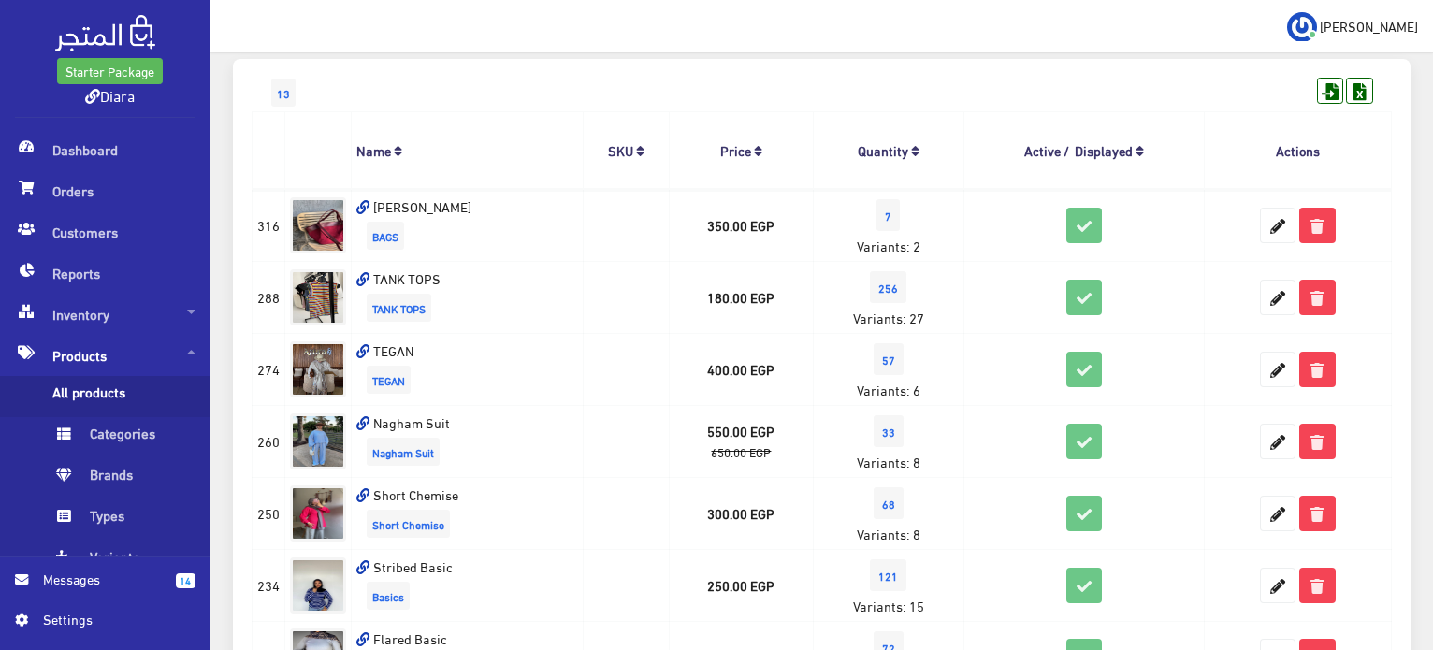
scroll to position [374, 0]
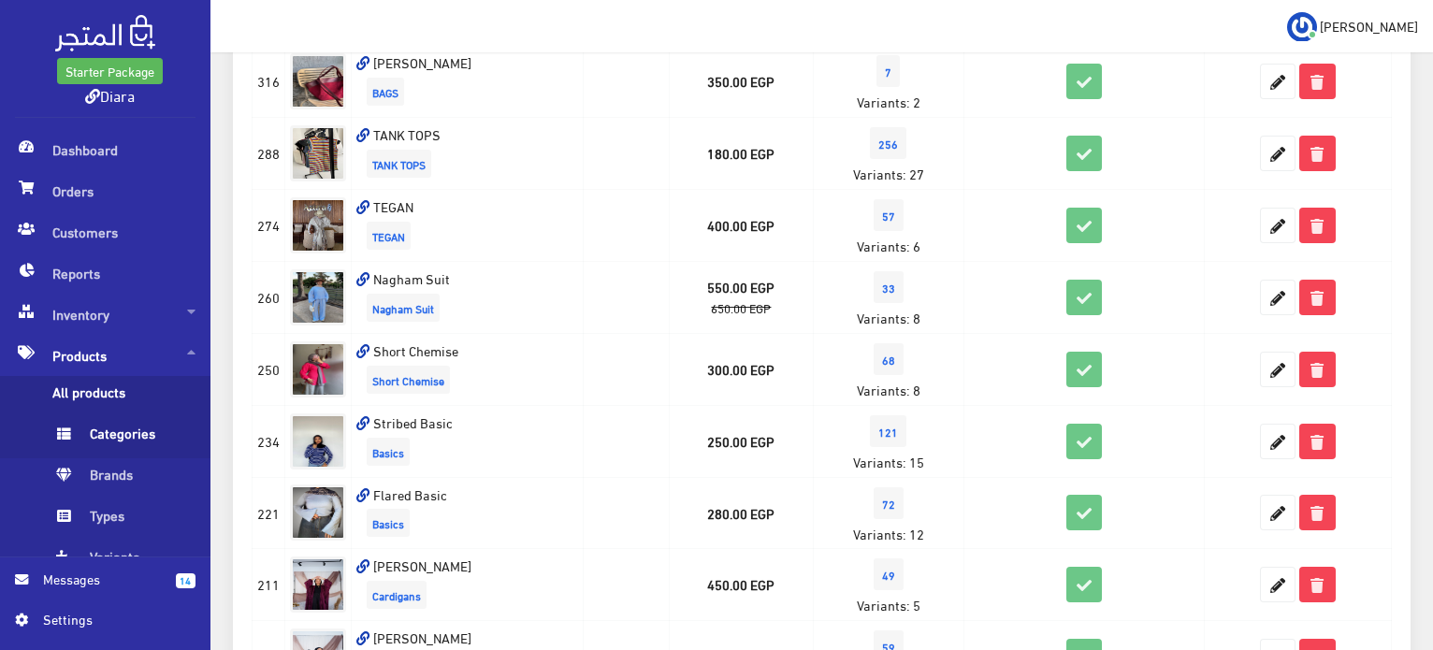
click at [117, 441] on span "Categories" at bounding box center [123, 437] width 142 height 41
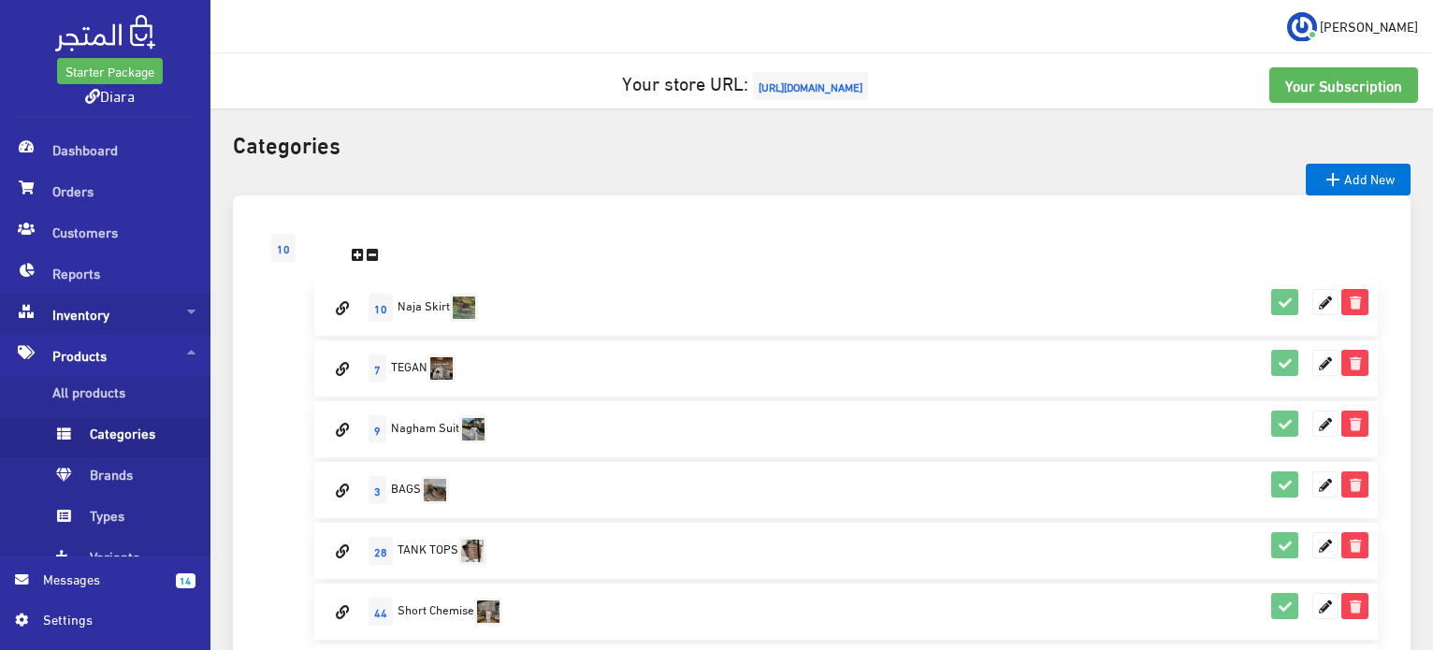
click at [101, 317] on span "Inventory" at bounding box center [105, 314] width 180 height 41
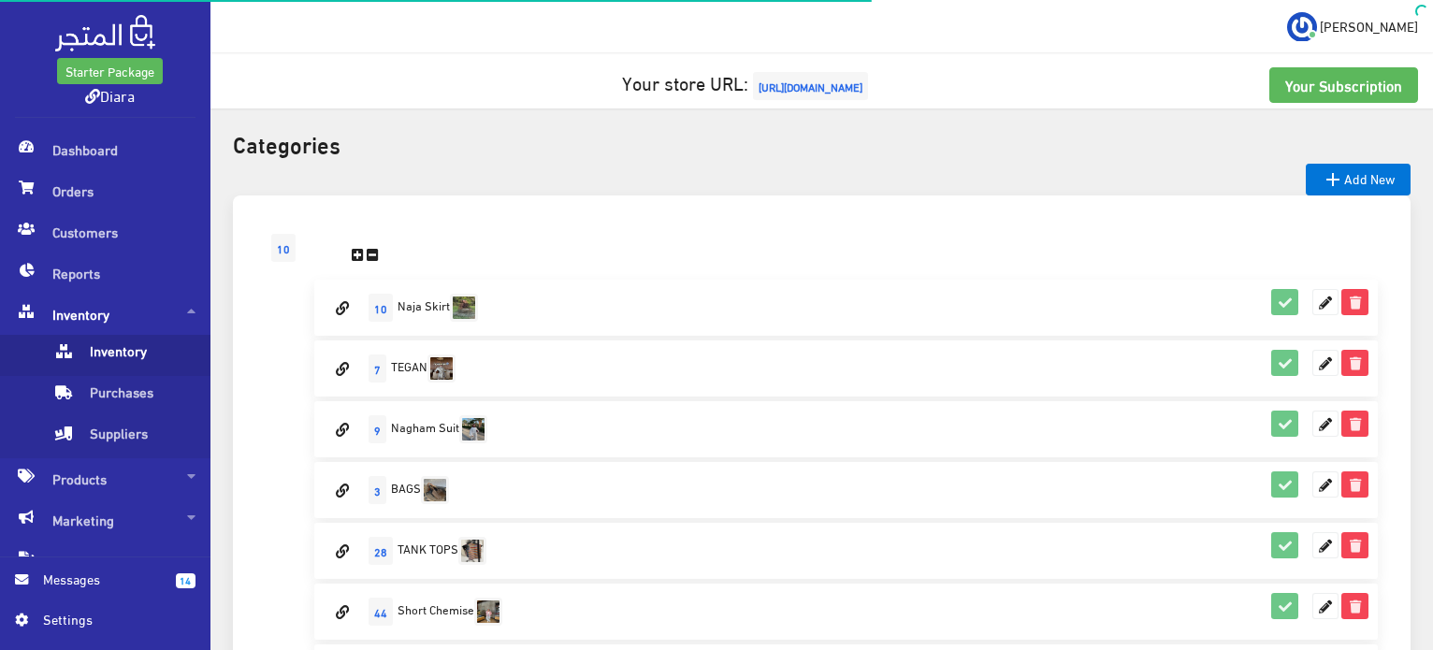
click at [151, 360] on span "Inventory" at bounding box center [123, 355] width 142 height 41
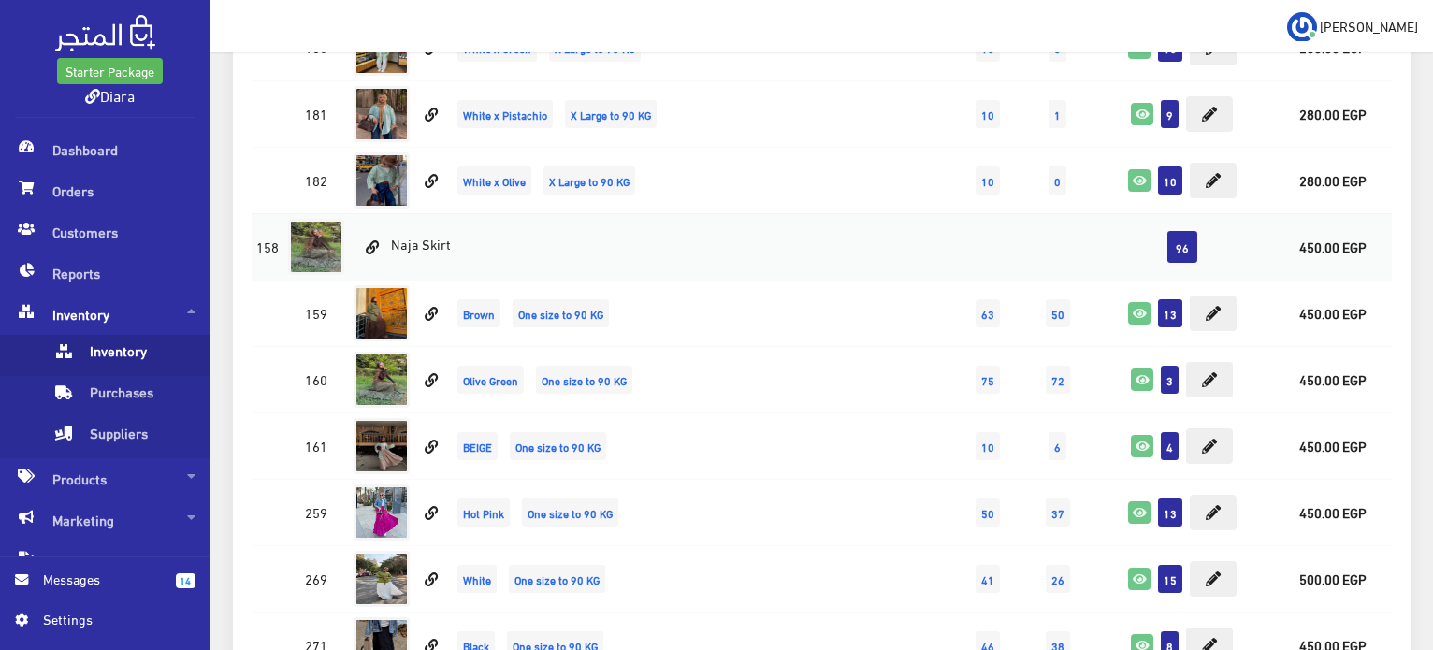
scroll to position [8977, 0]
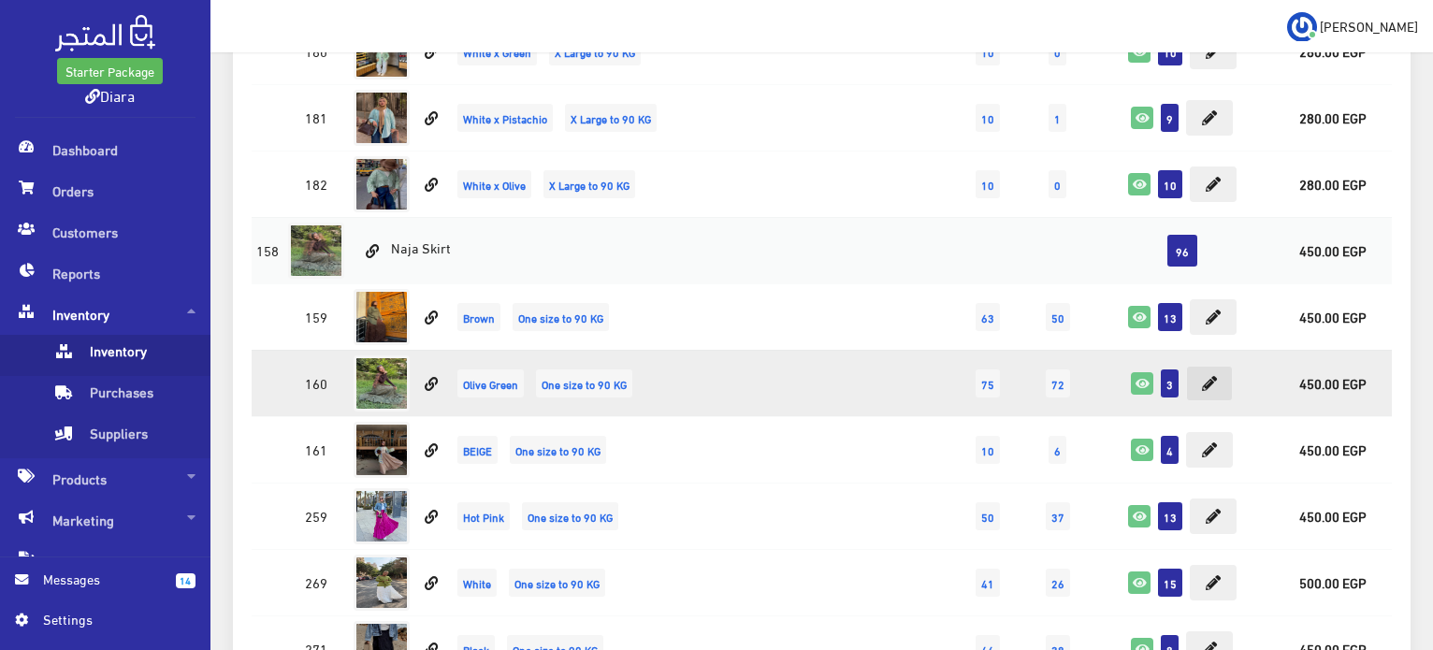
click at [1207, 373] on button at bounding box center [1209, 384] width 47 height 36
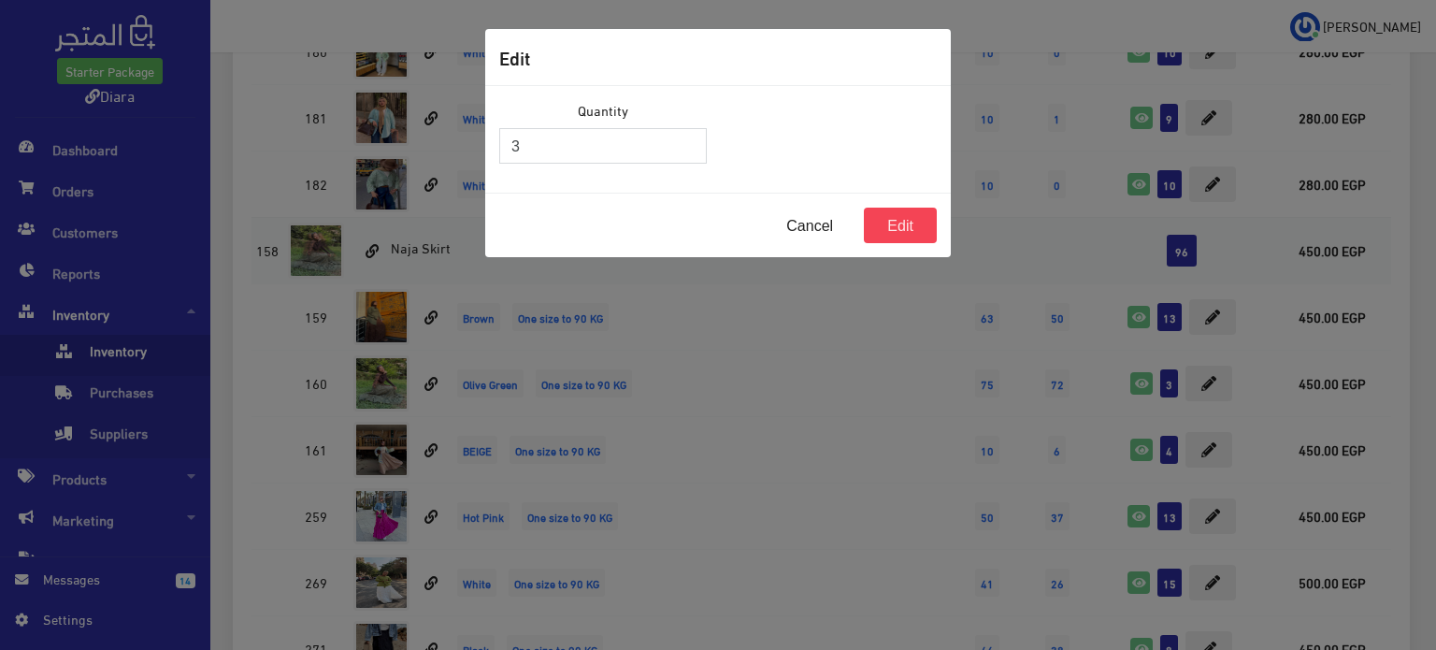
click at [572, 153] on input "3" at bounding box center [603, 146] width 208 height 36
type input "20"
click at [901, 229] on button "Edit" at bounding box center [900, 226] width 73 height 36
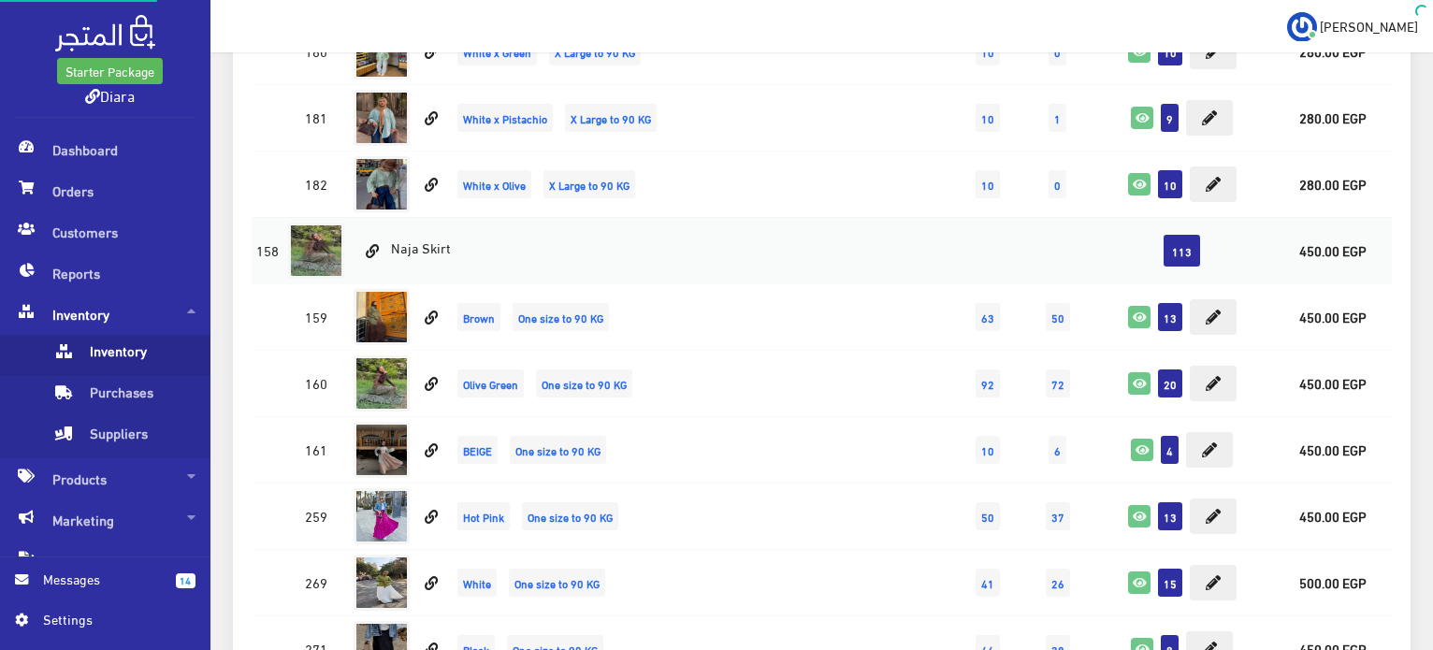
scroll to position [8977, 0]
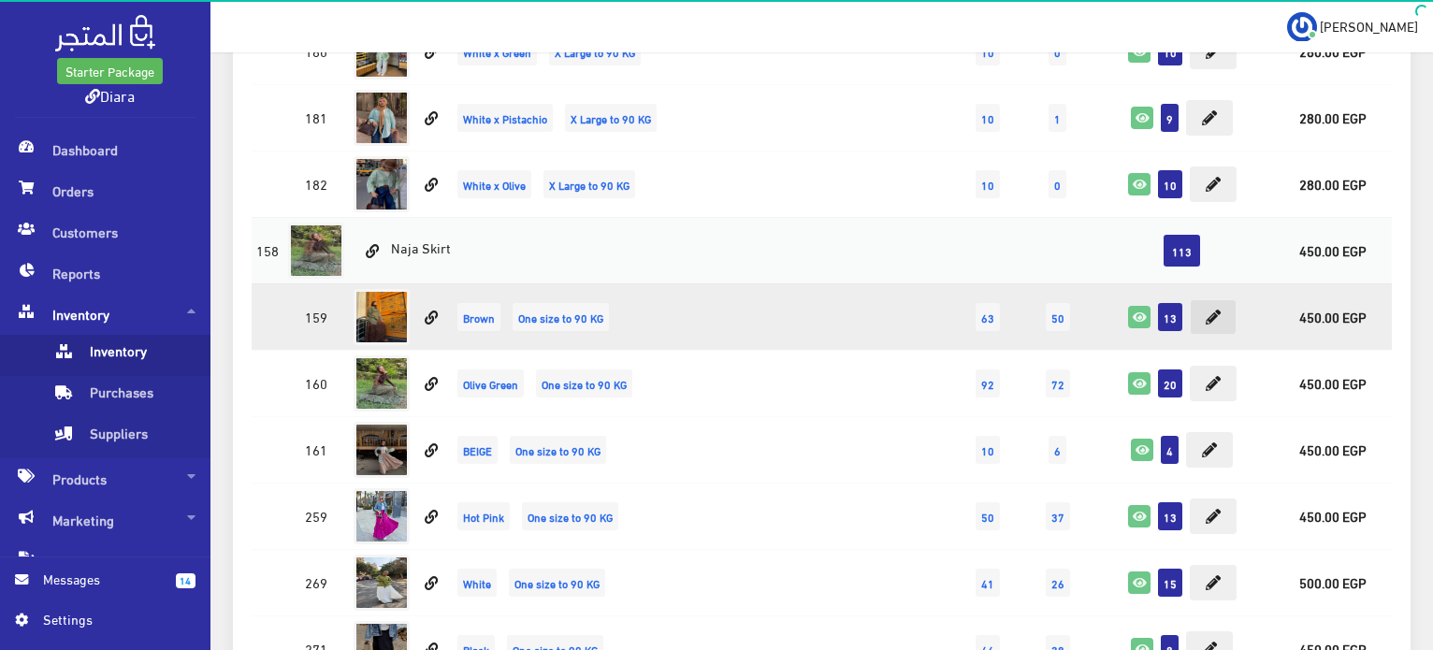
click at [1222, 300] on button at bounding box center [1212, 317] width 47 height 36
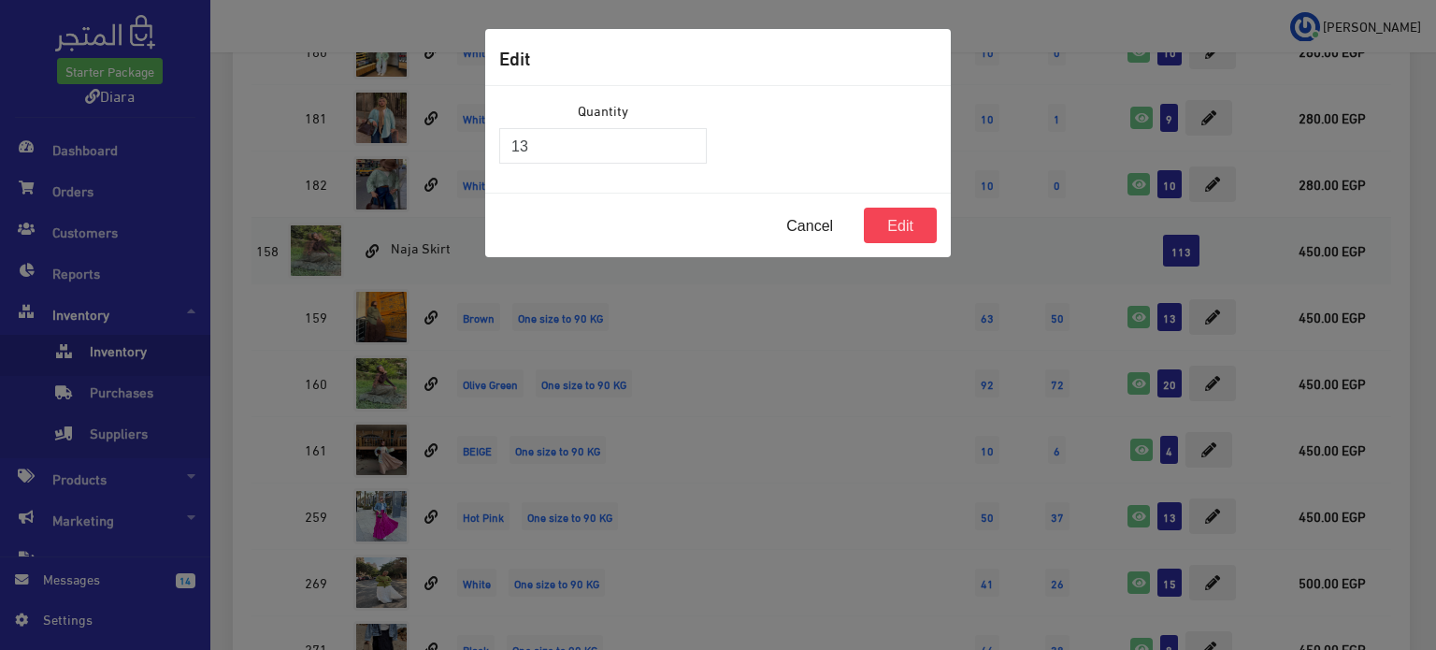
click at [590, 177] on div "Quantity 13" at bounding box center [603, 139] width 230 height 79
click at [587, 156] on input "13" at bounding box center [603, 146] width 208 height 36
type input "20"
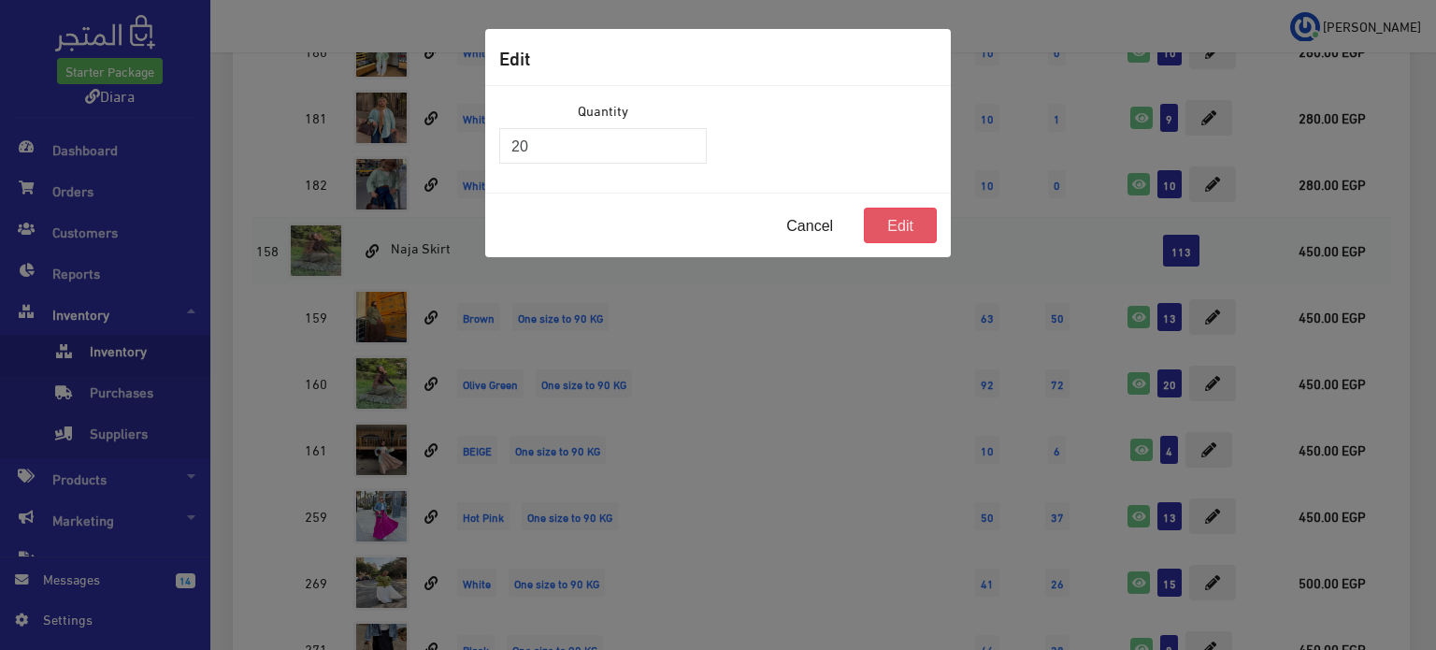
click at [886, 236] on button "Edit" at bounding box center [900, 226] width 73 height 36
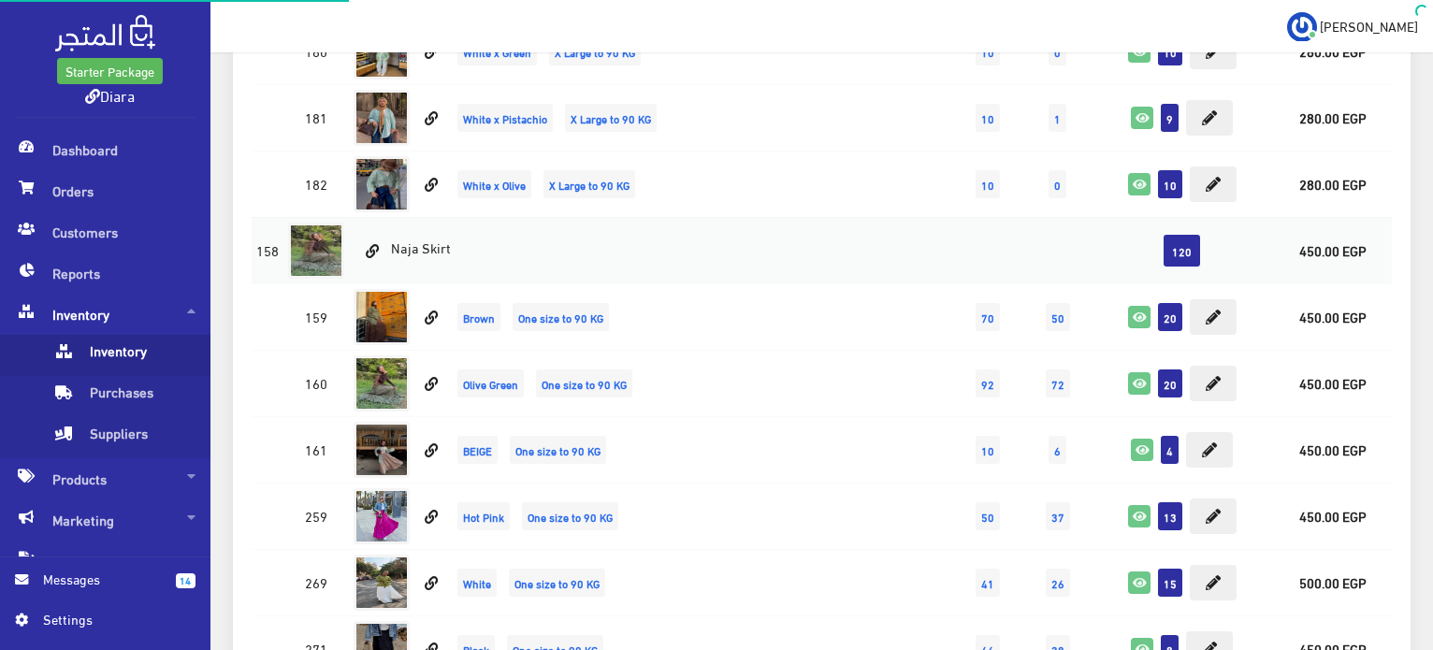
scroll to position [8977, 0]
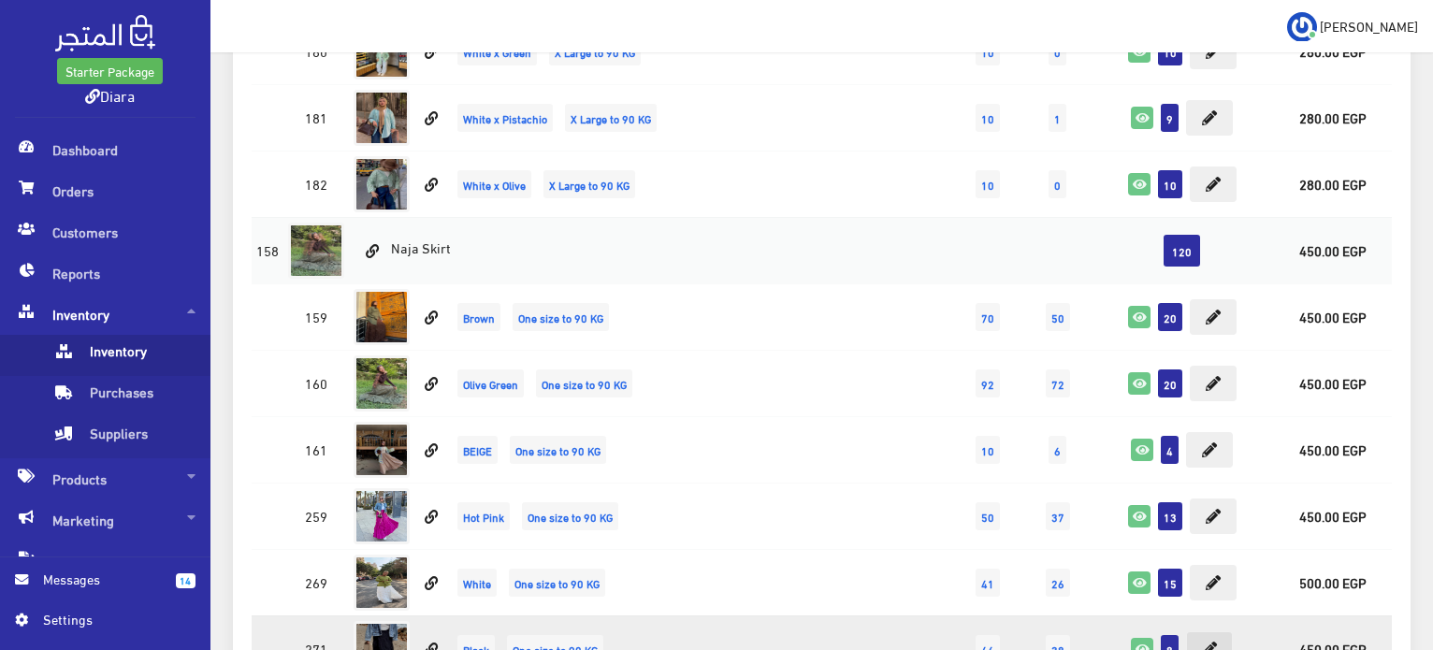
click at [1217, 631] on button at bounding box center [1209, 649] width 47 height 36
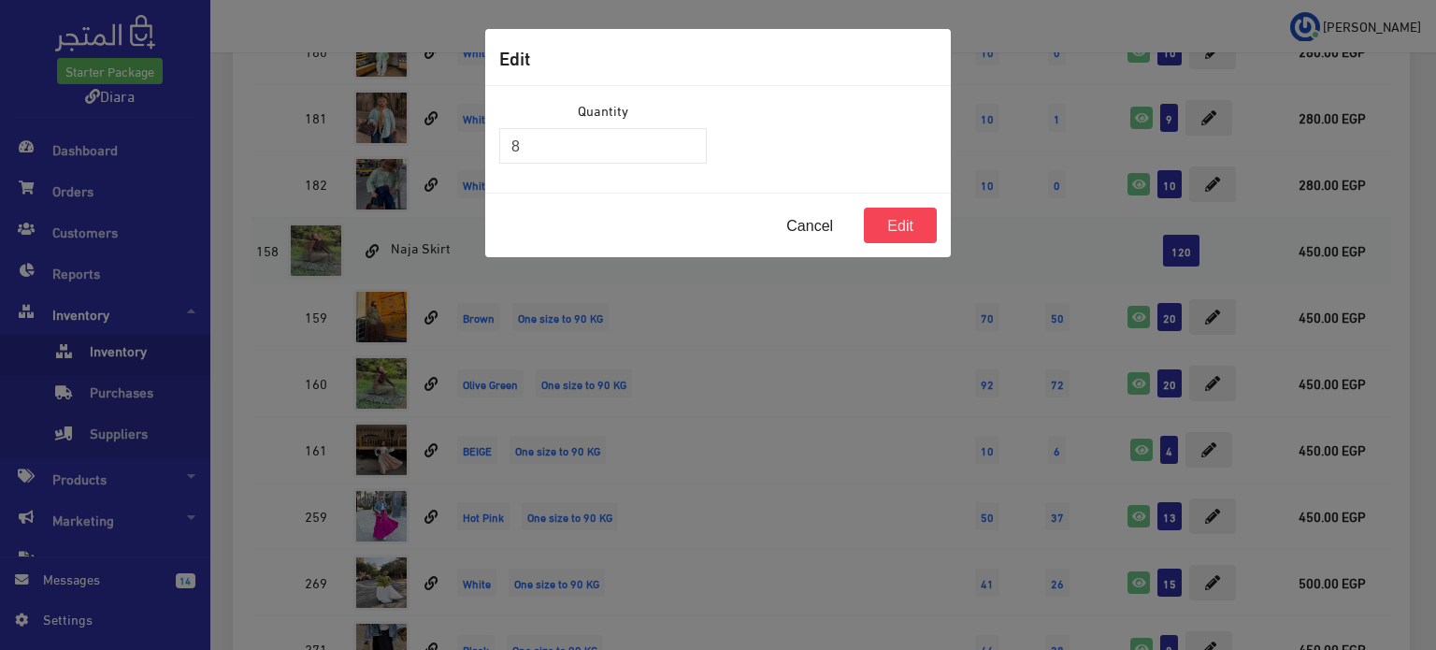
click at [603, 125] on div "Quantity 8" at bounding box center [603, 132] width 208 height 64
click at [595, 160] on input "8" at bounding box center [603, 146] width 208 height 36
click at [594, 160] on input "8" at bounding box center [603, 146] width 208 height 36
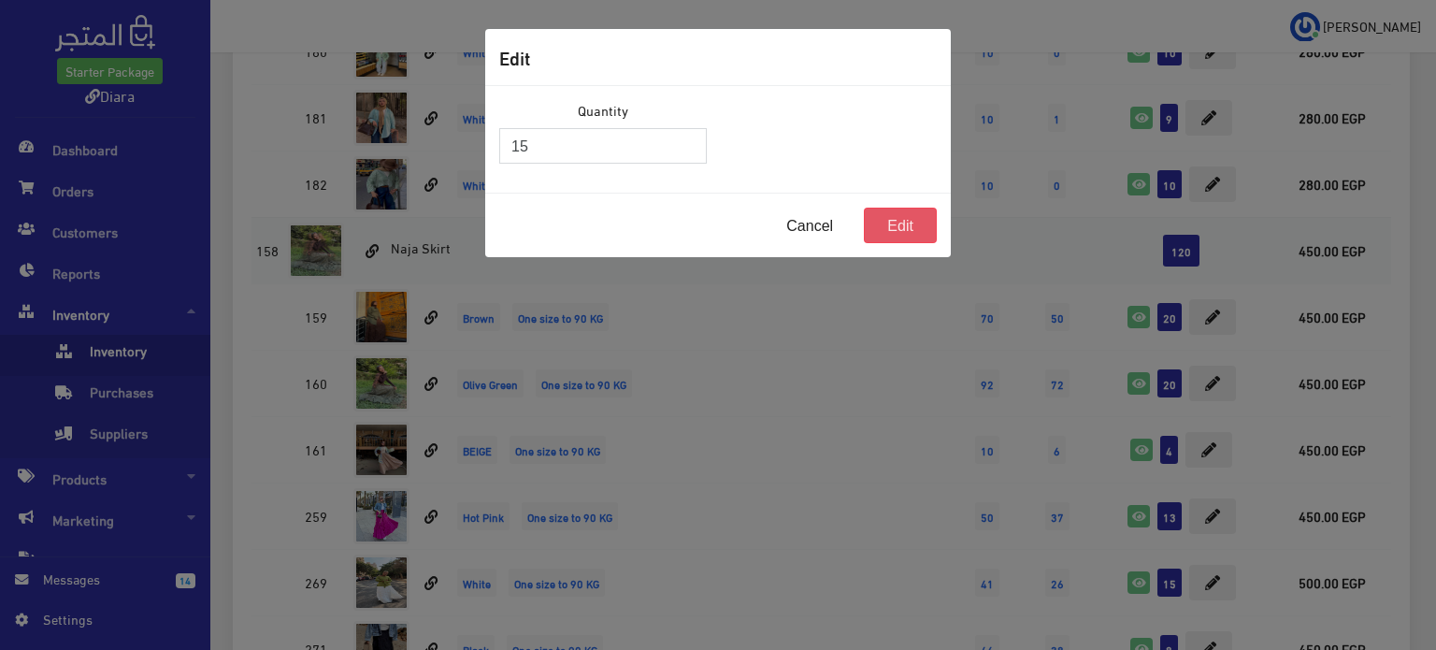
type input "15"
click at [871, 217] on button "Edit" at bounding box center [900, 226] width 73 height 36
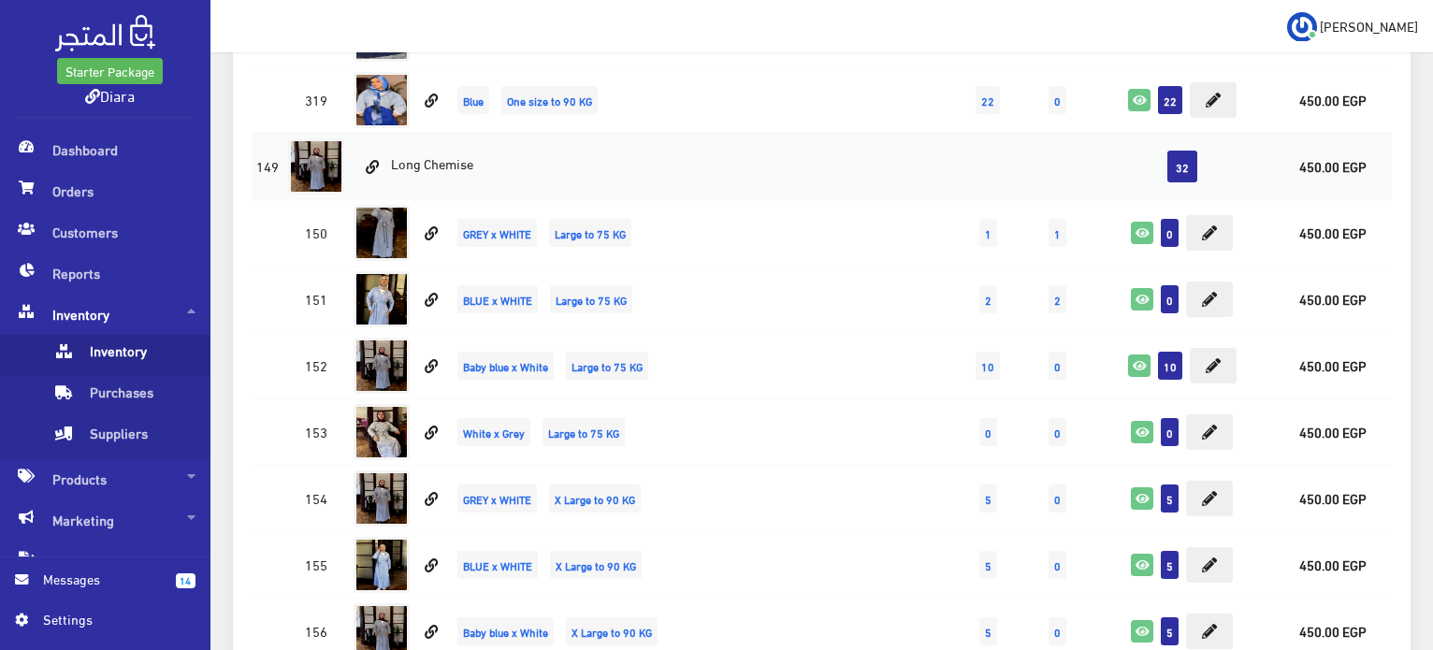
scroll to position [9471, 0]
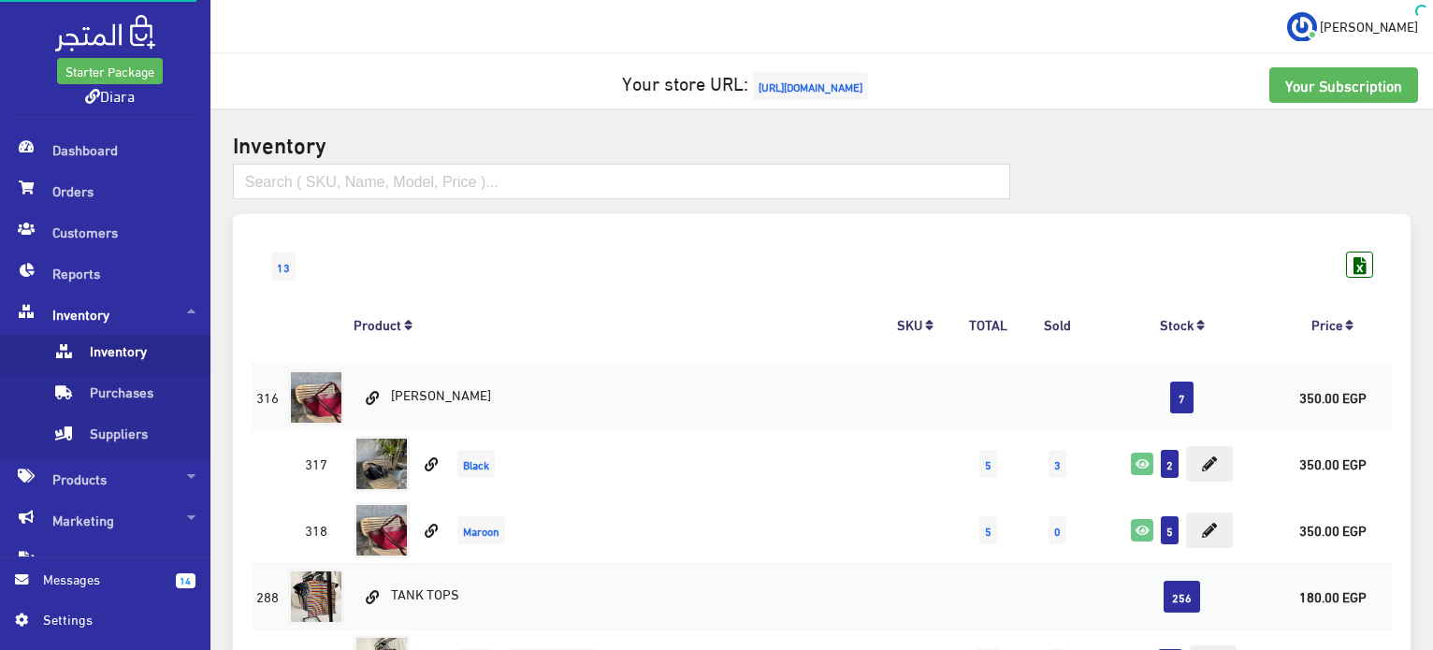
scroll to position [9471, 0]
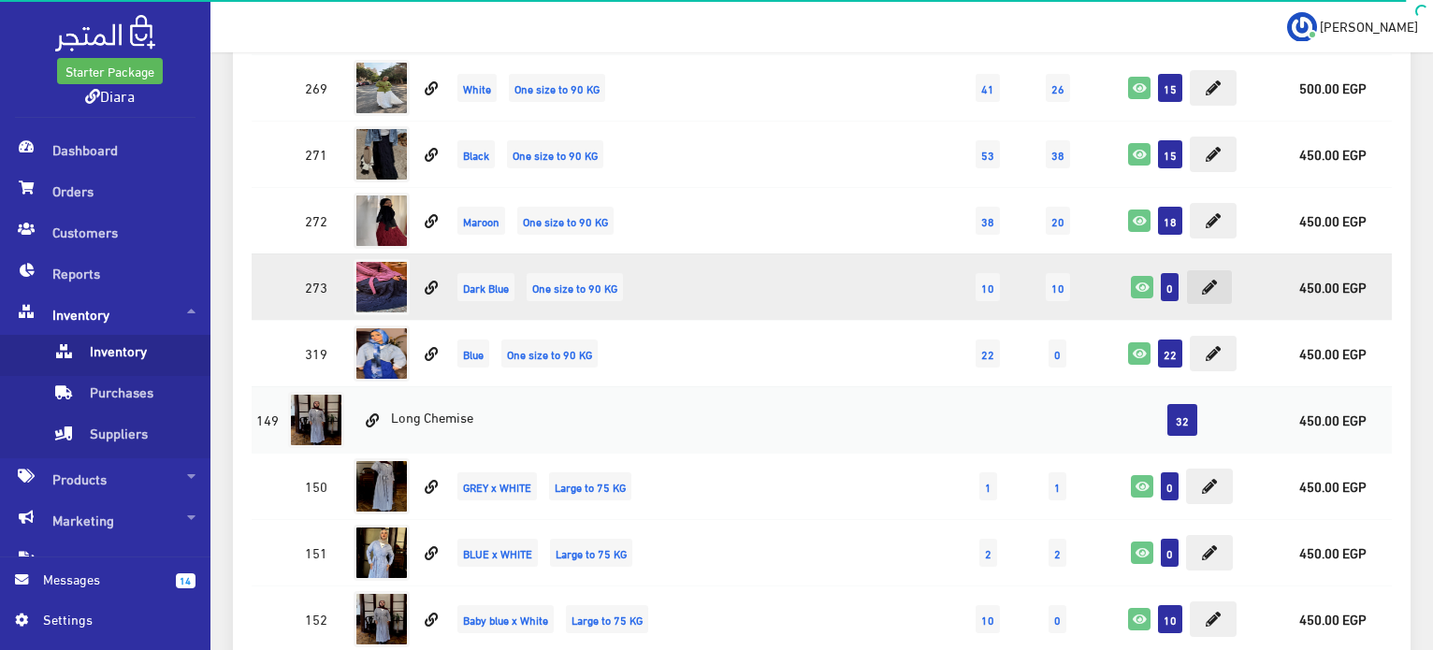
click at [1202, 280] on icon at bounding box center [1209, 287] width 15 height 15
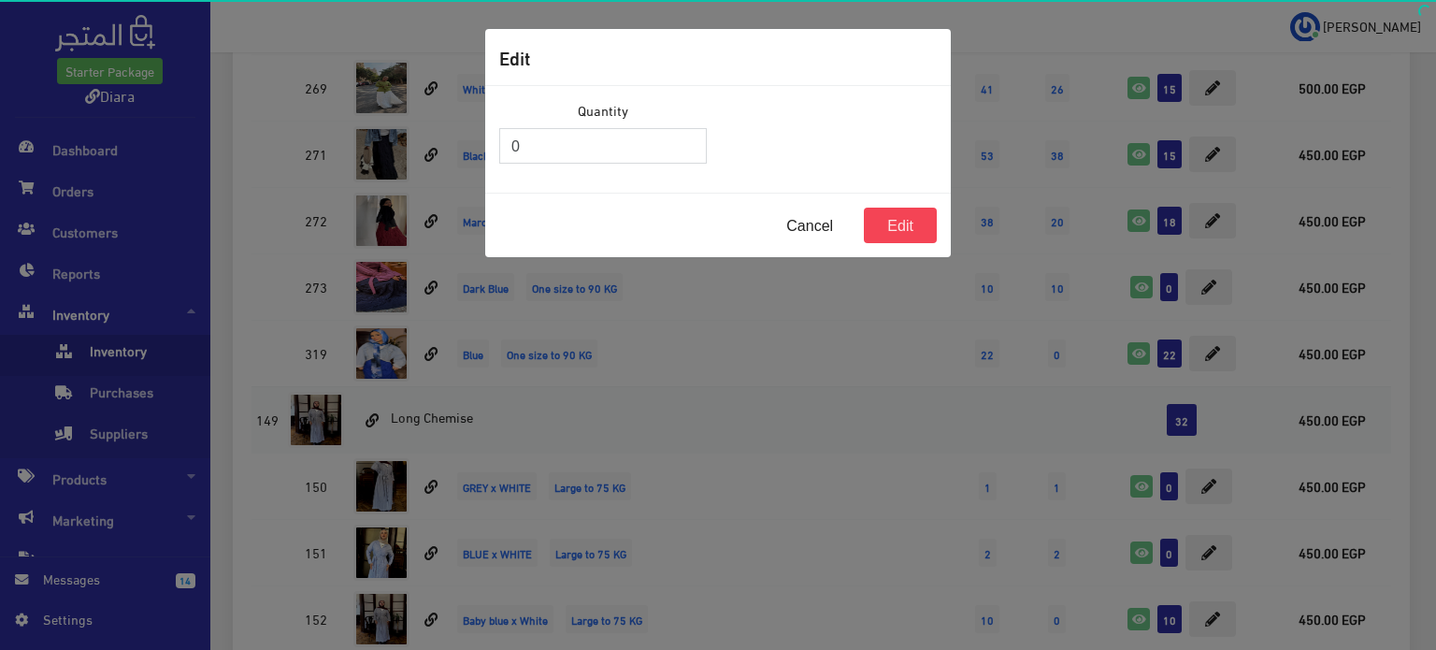
click at [596, 129] on input "0" at bounding box center [603, 146] width 208 height 36
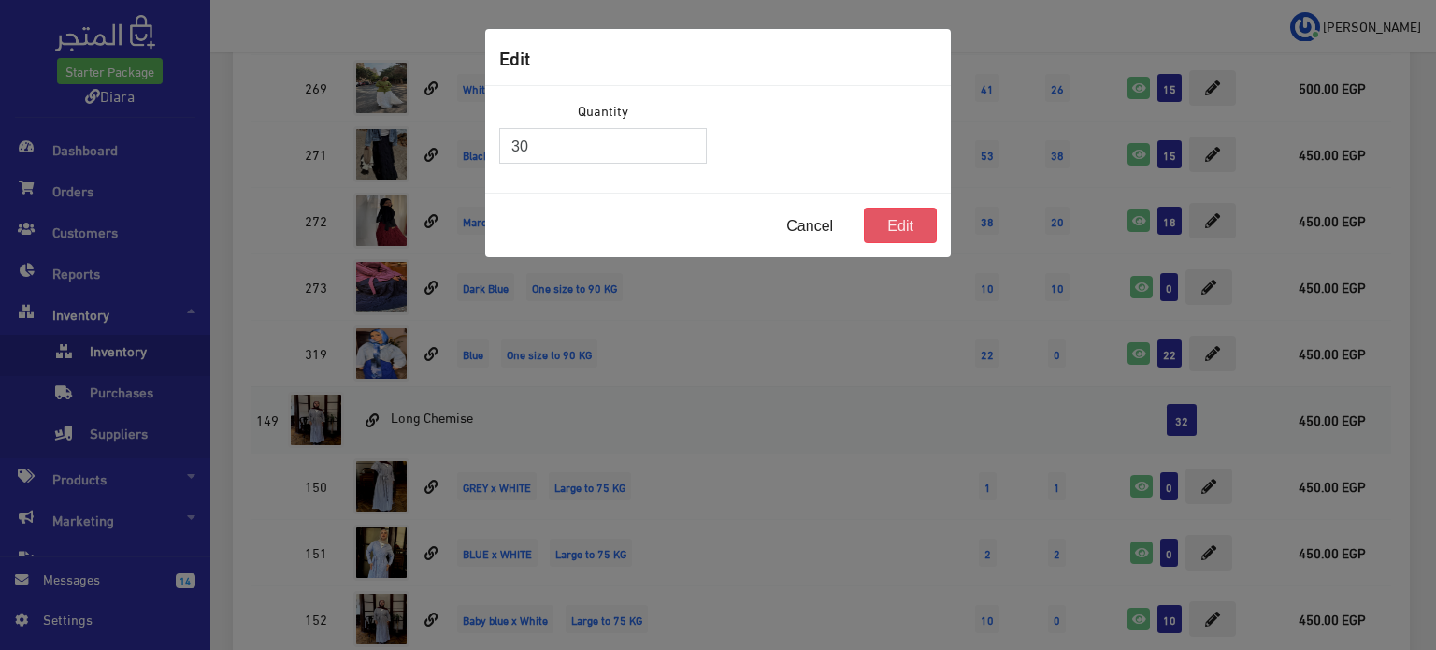
type input "30"
click at [925, 215] on button "Edit" at bounding box center [900, 226] width 73 height 36
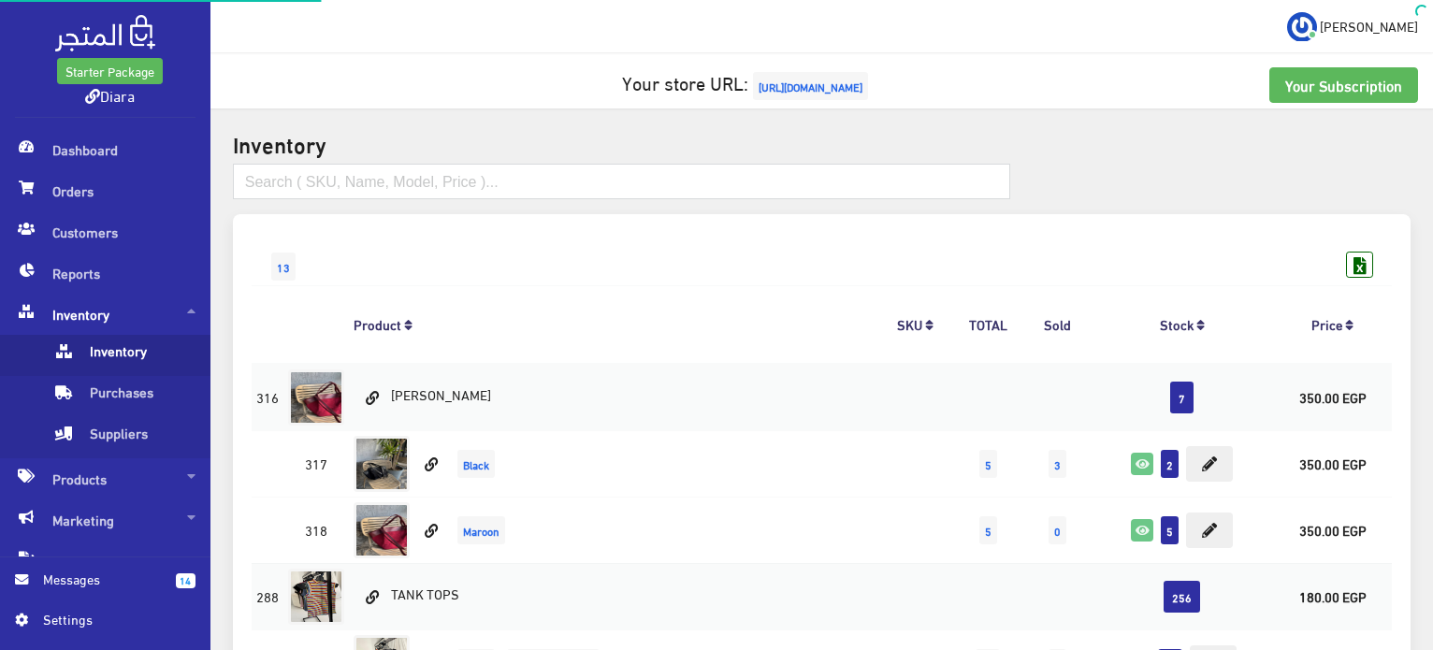
scroll to position [9471, 0]
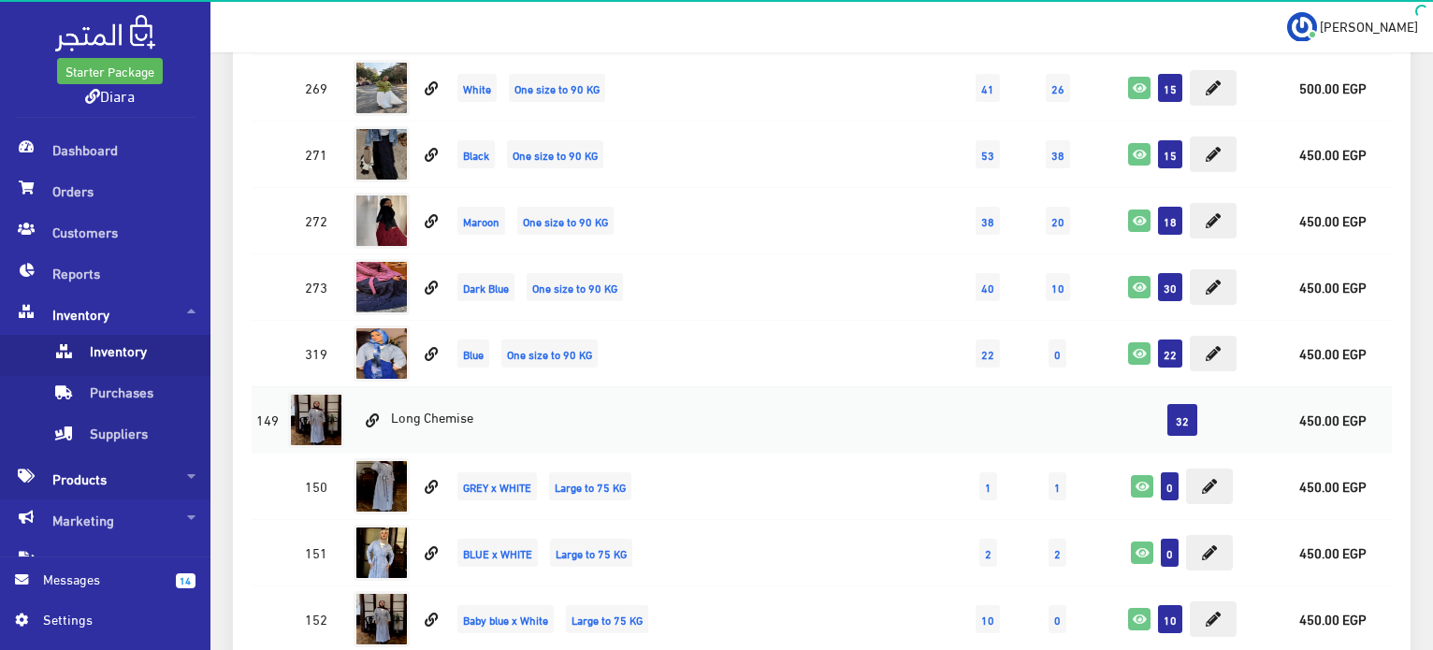
click at [112, 478] on span "Products" at bounding box center [105, 478] width 180 height 41
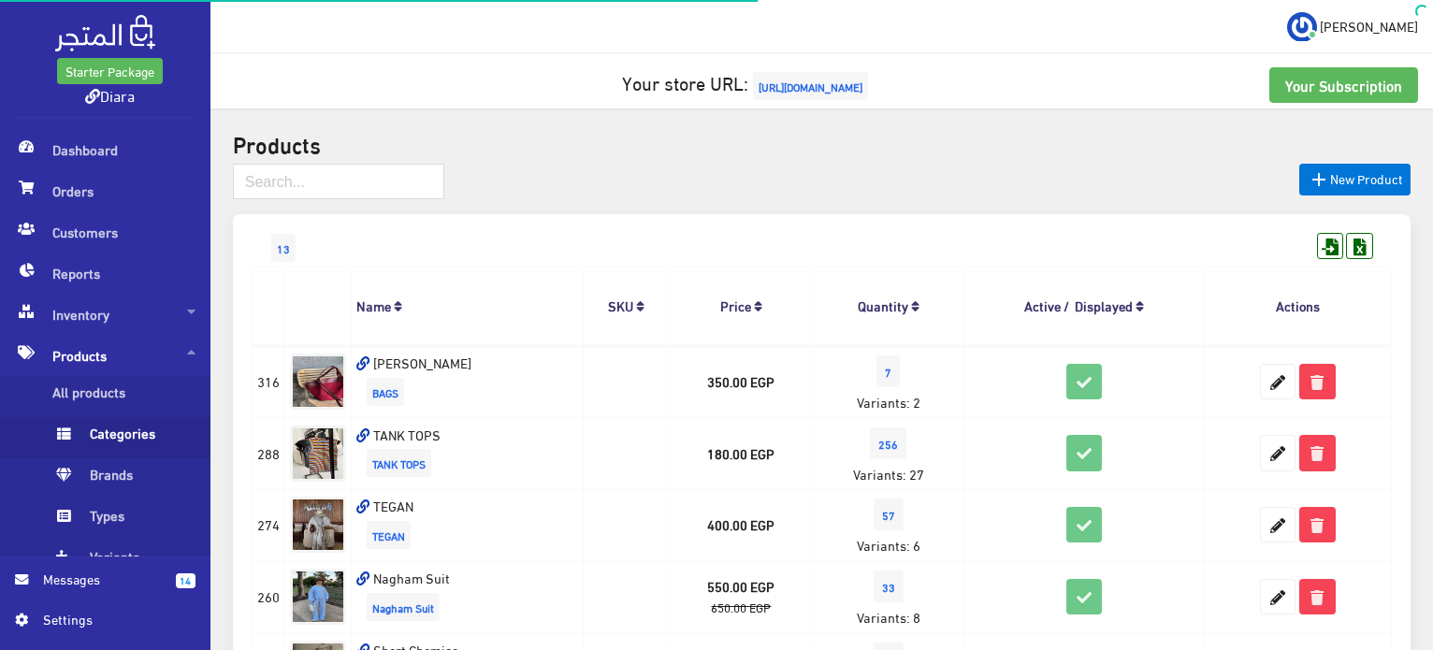
scroll to position [795, 0]
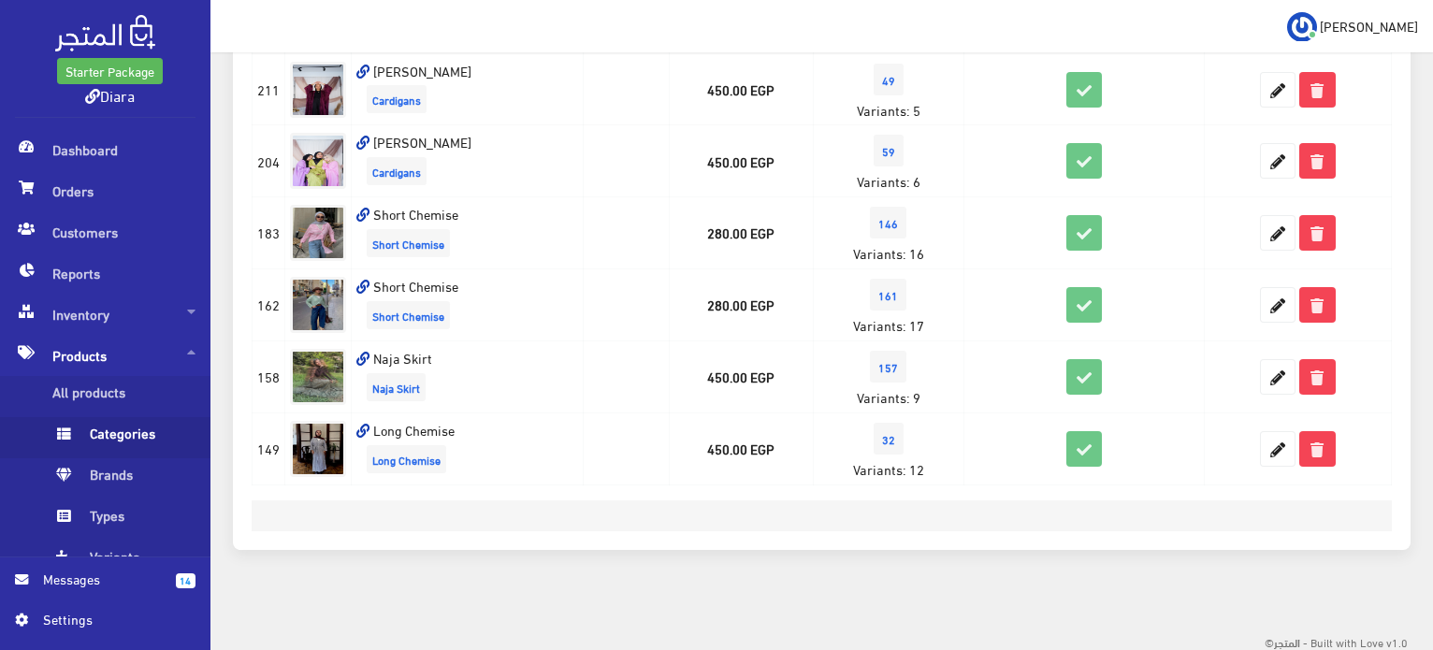
click at [132, 422] on span "Categories" at bounding box center [123, 437] width 142 height 41
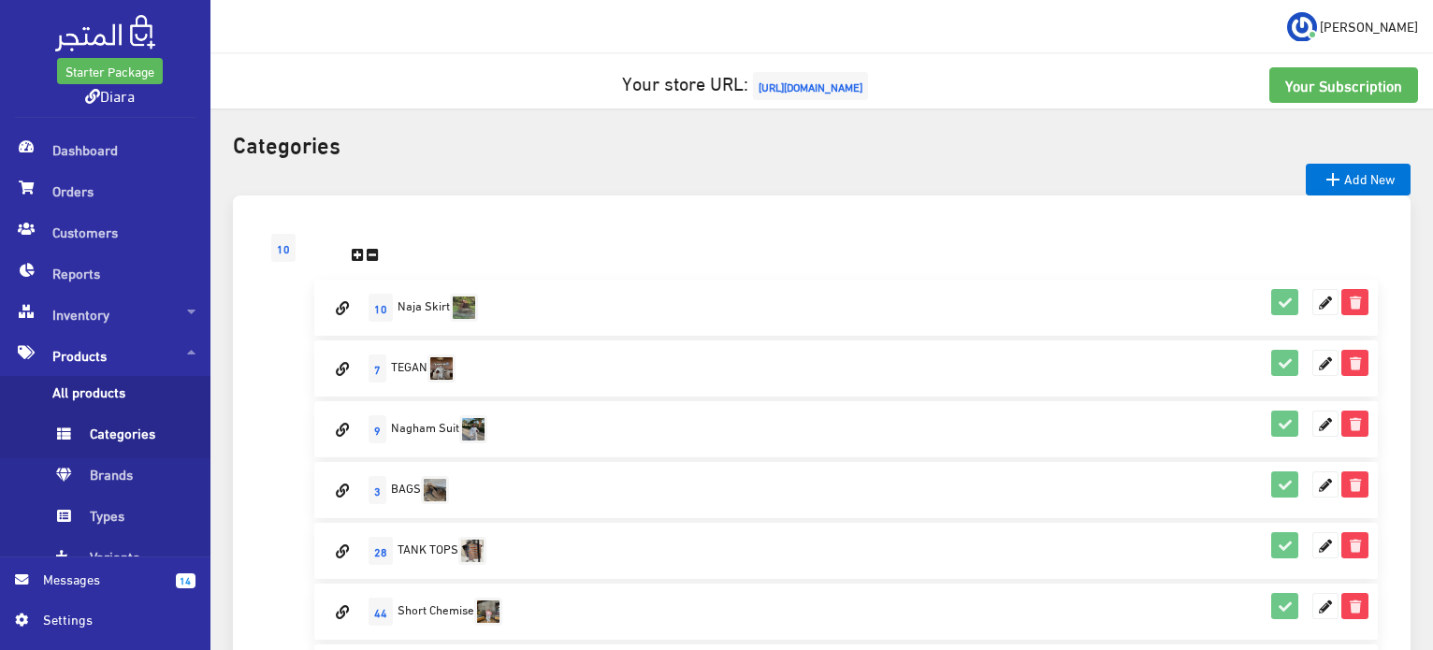
click at [116, 392] on span "All products" at bounding box center [123, 396] width 142 height 41
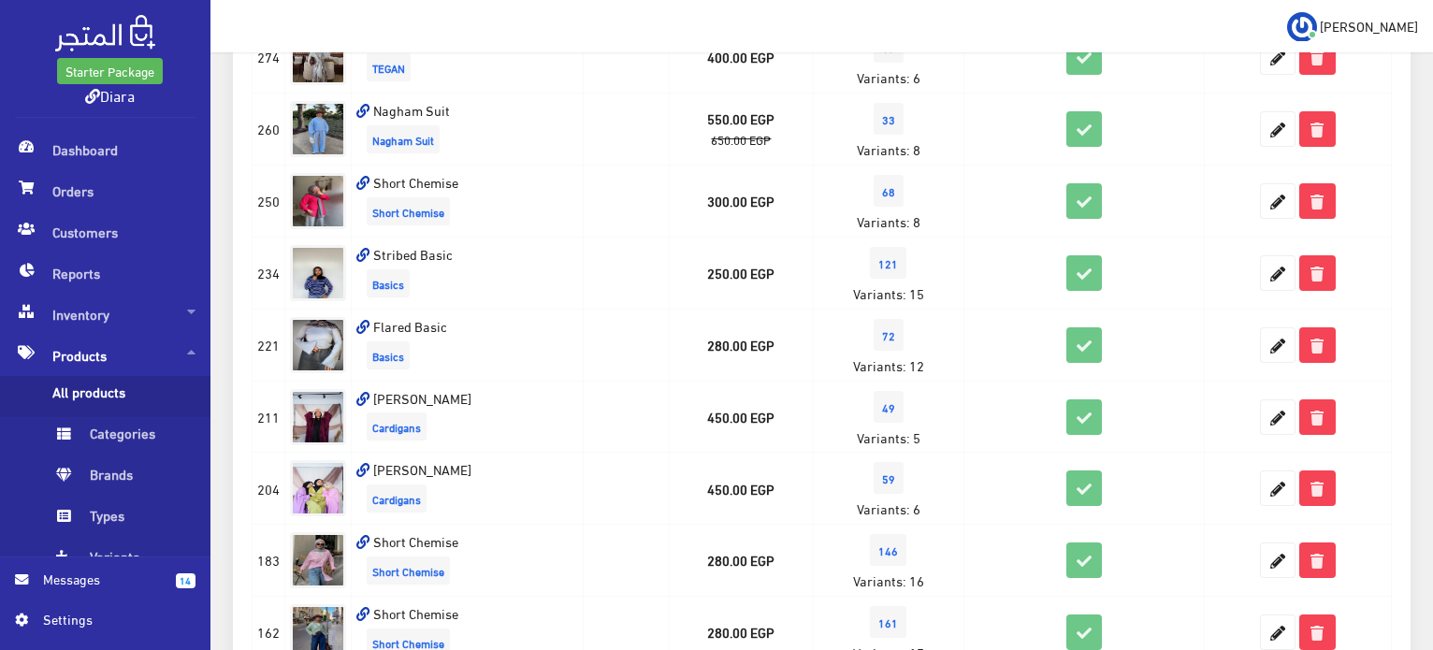
scroll to position [795, 0]
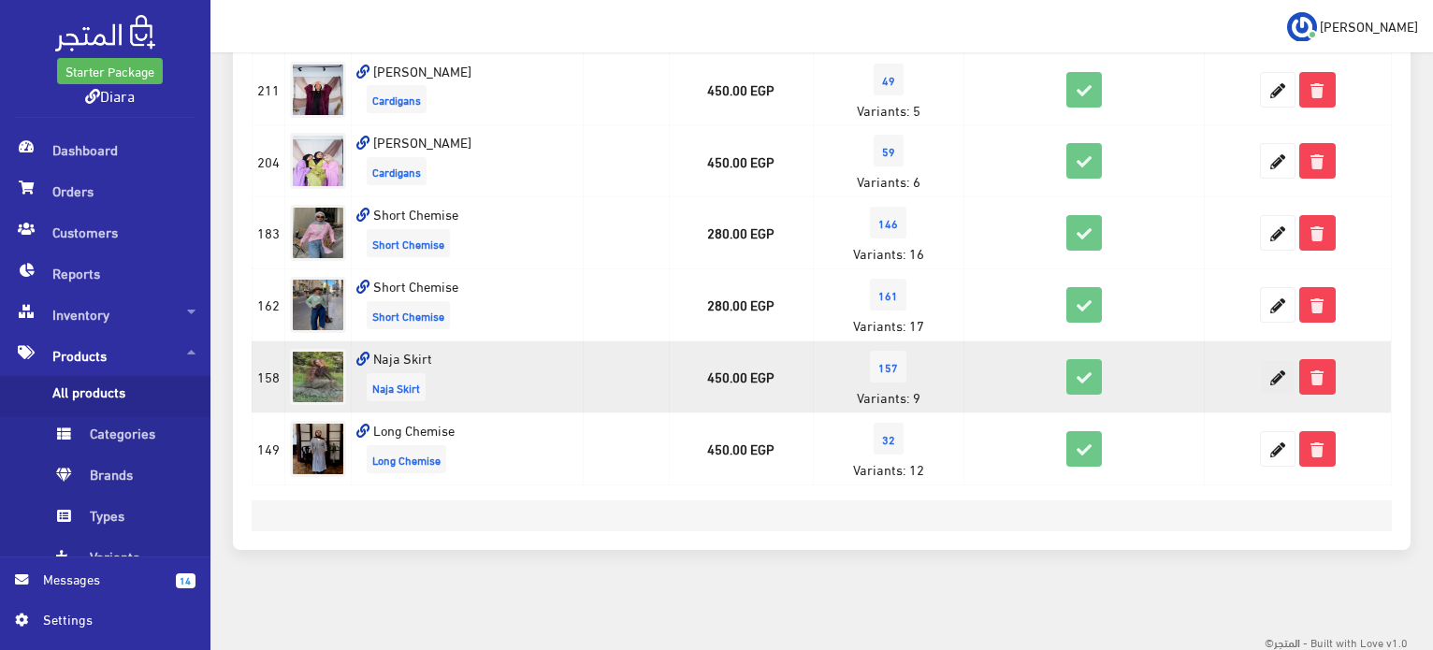
click at [1275, 384] on icon at bounding box center [1277, 377] width 34 height 34
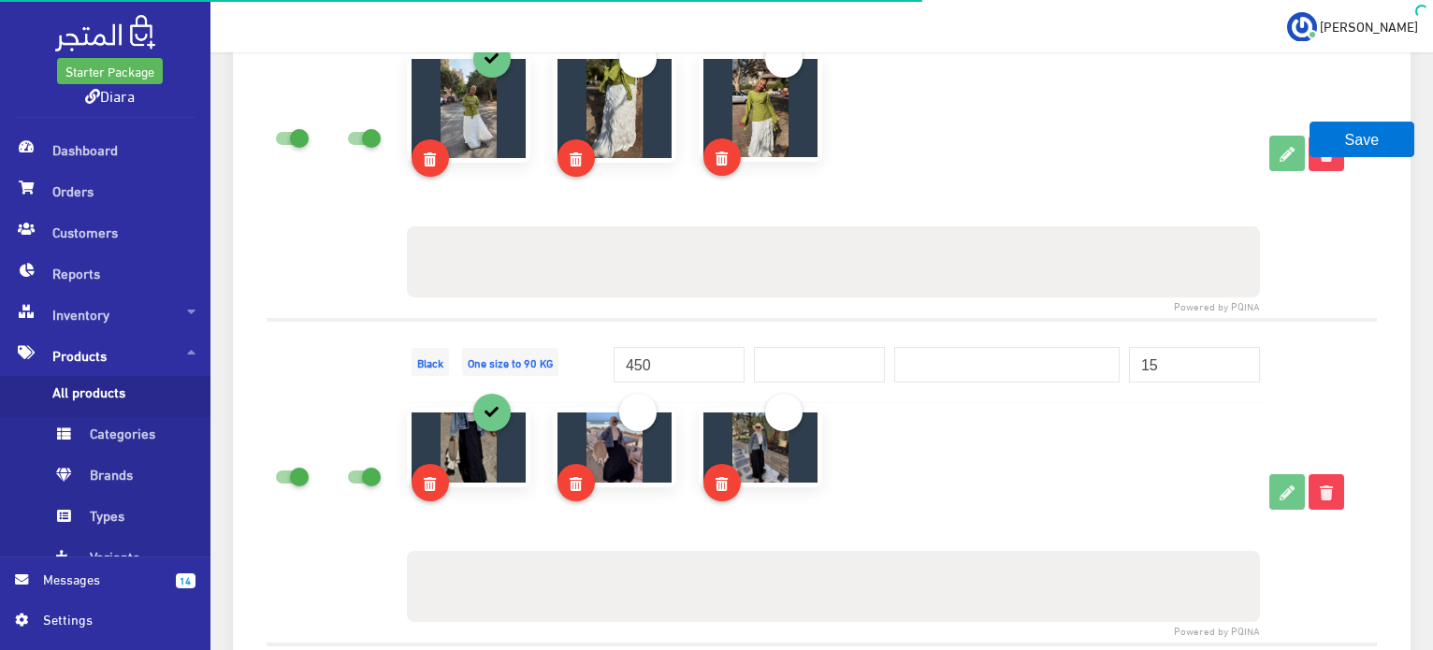
scroll to position [4451, 0]
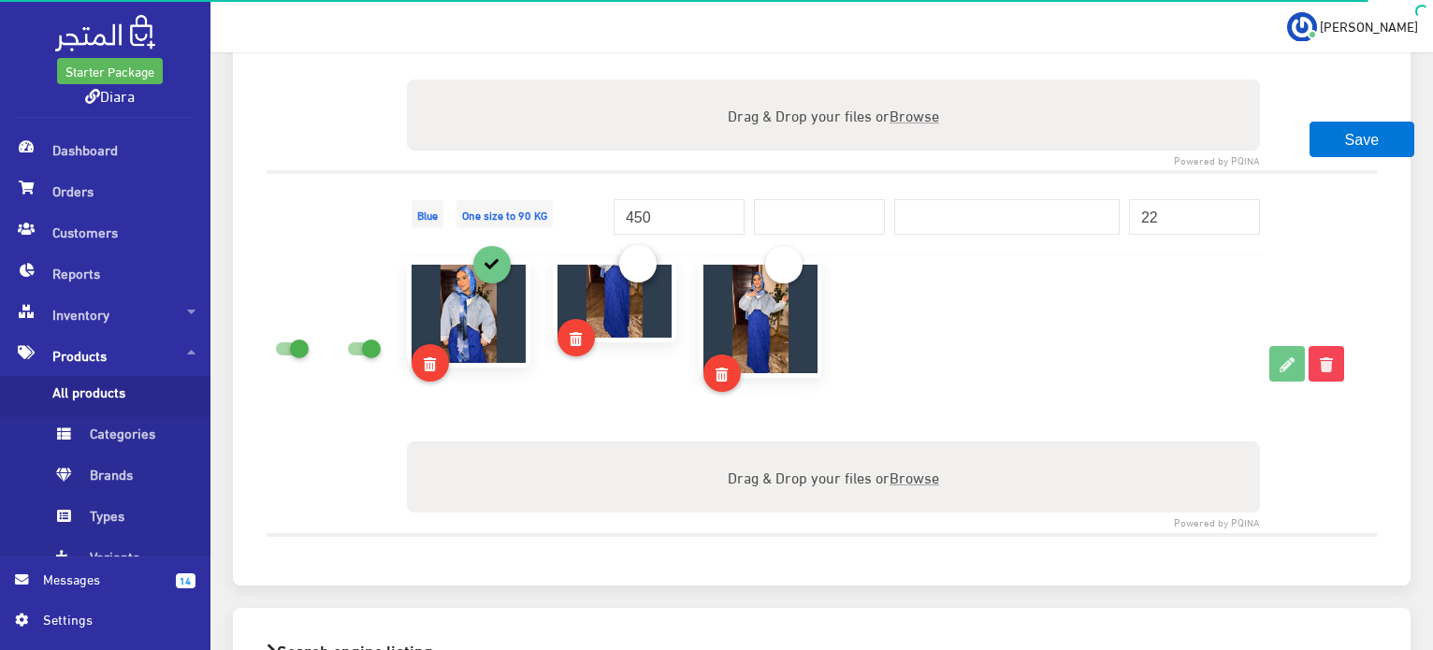
click at [646, 258] on link at bounding box center [637, 263] width 37 height 37
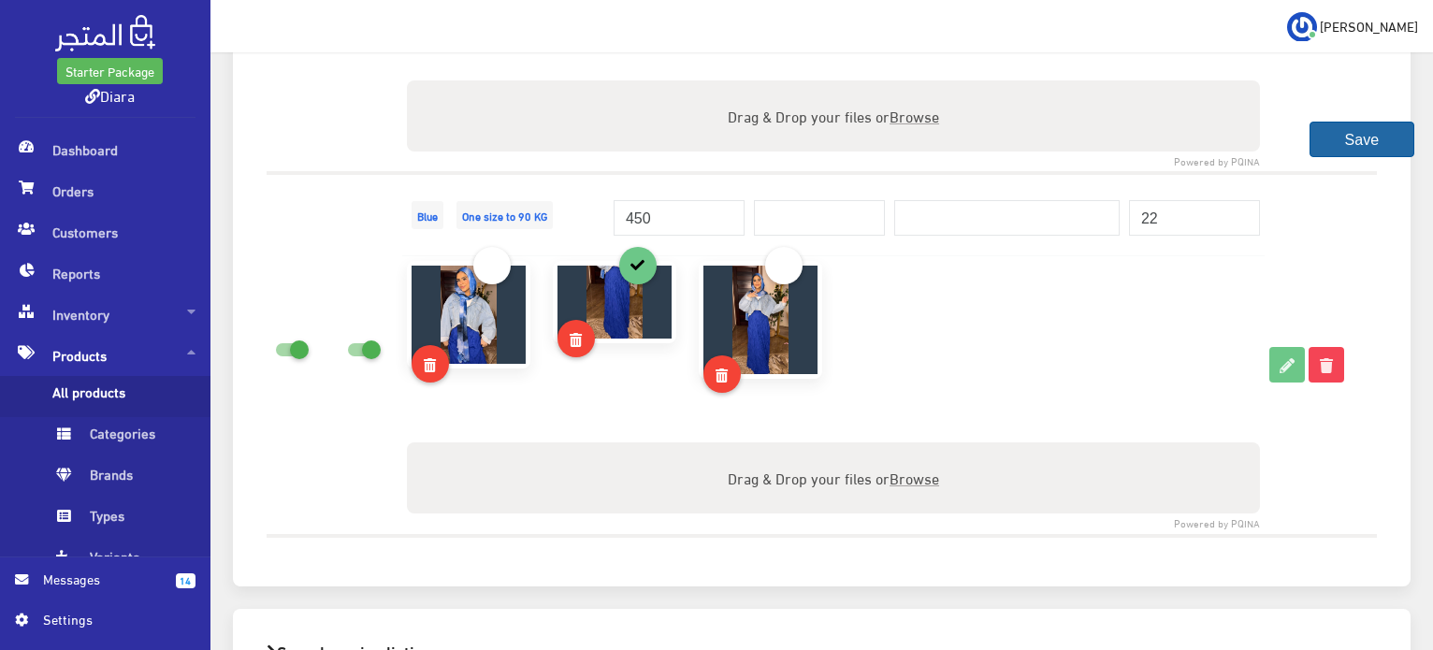
click at [1330, 137] on button "Save" at bounding box center [1361, 140] width 105 height 36
